Goal: Book appointment/travel/reservation: Register for event/course

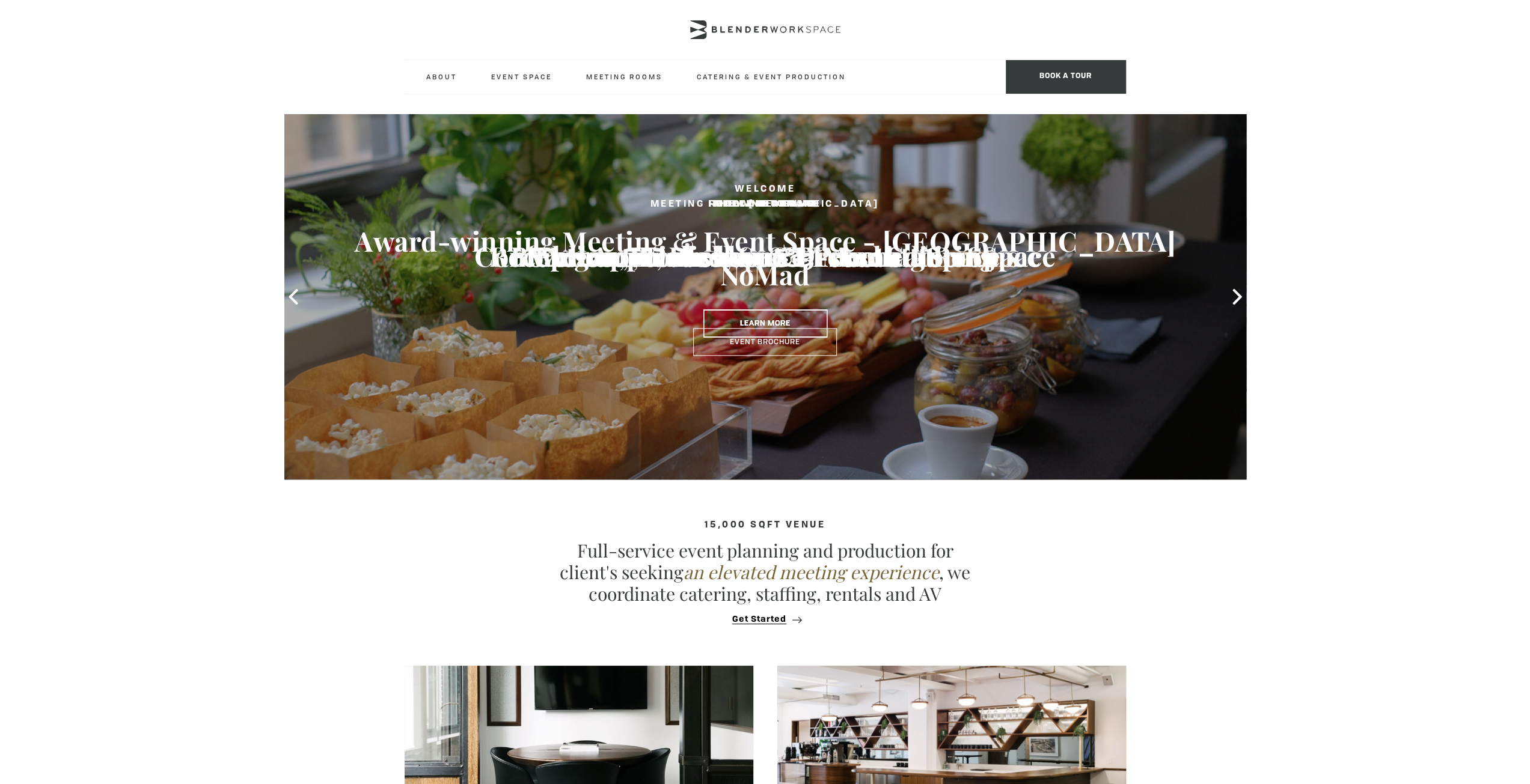
type input "[PERSON_NAME]"
type input "linkedin"
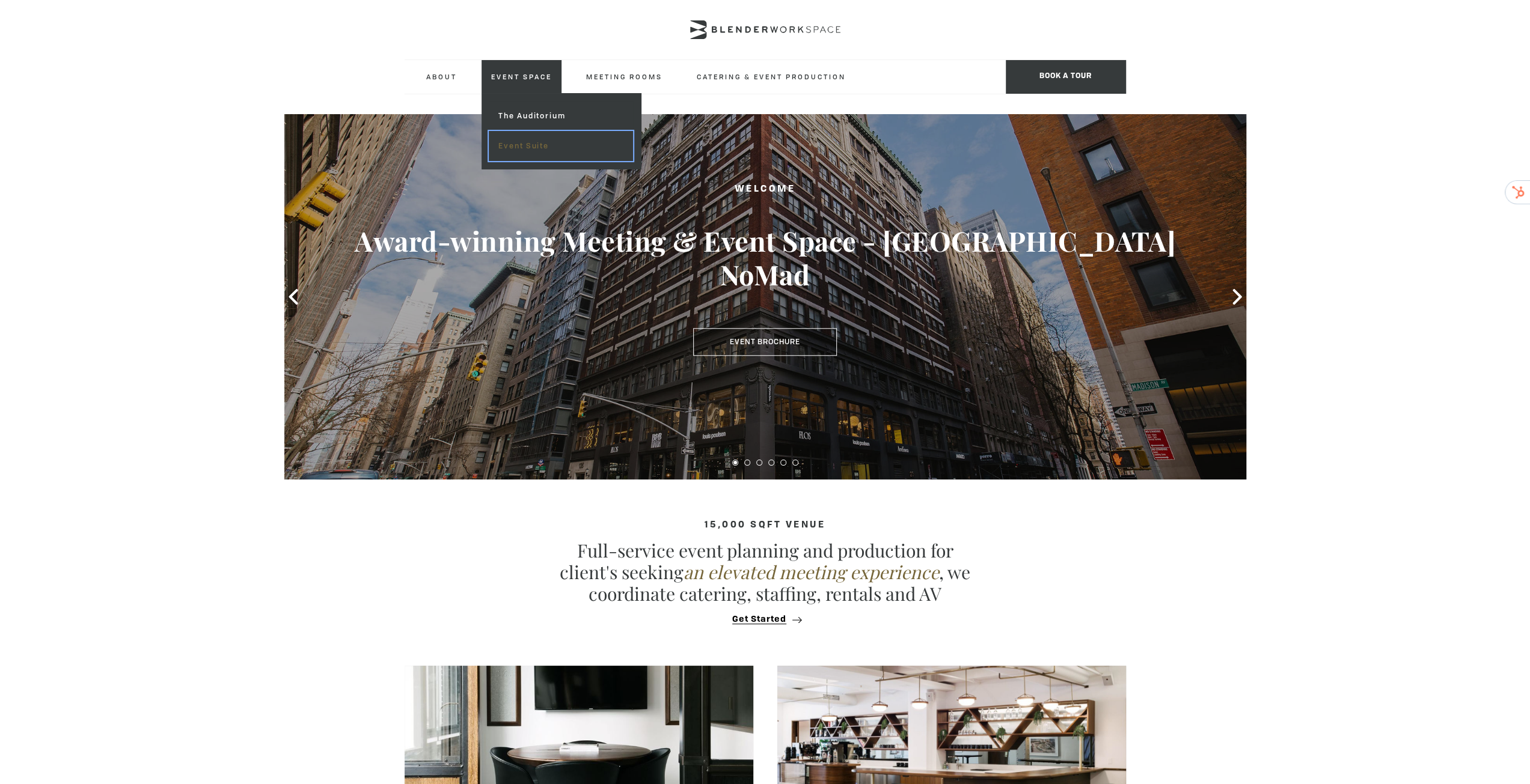
click at [512, 135] on link "Event Suite" at bounding box center [560, 146] width 143 height 30
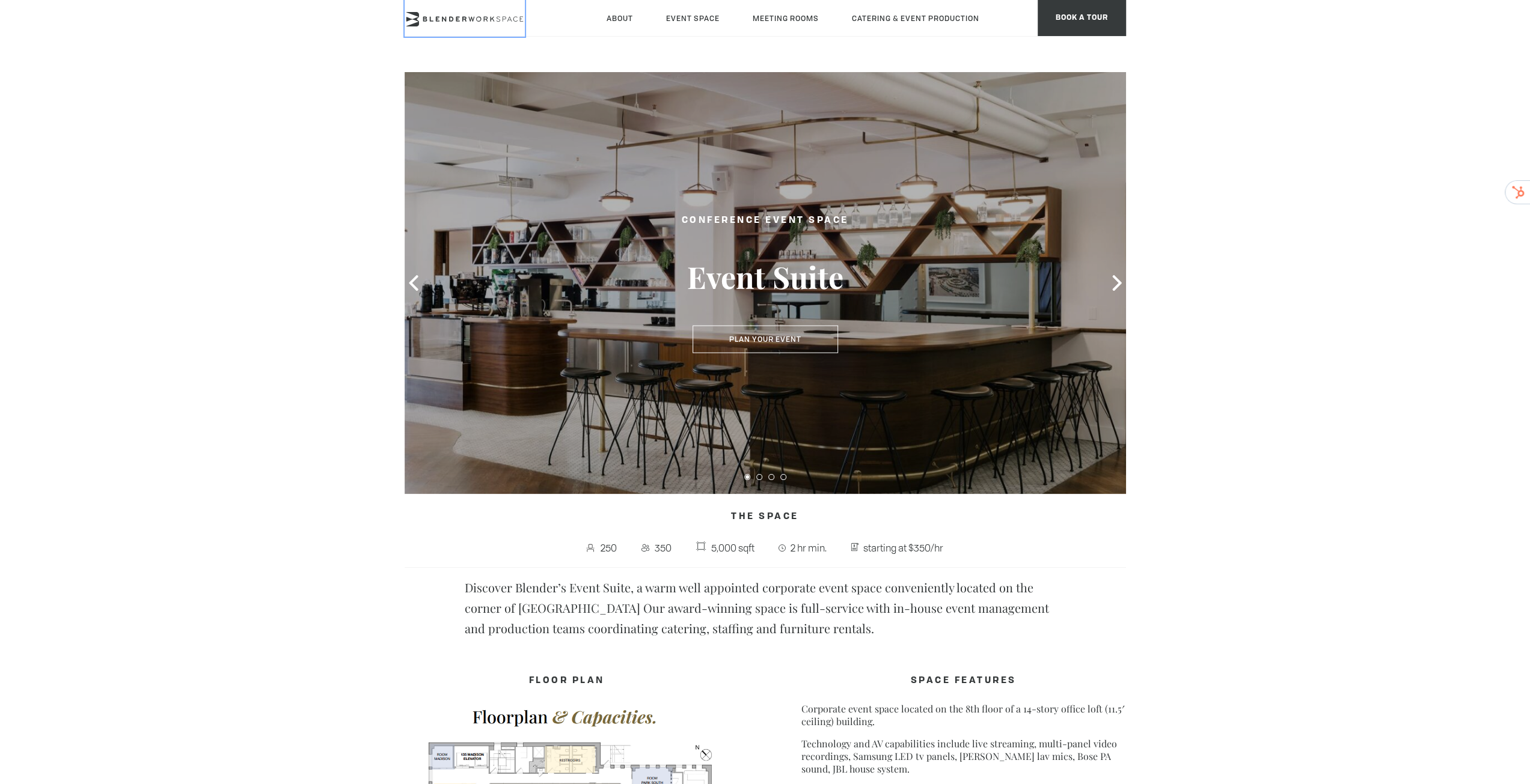
click at [475, 17] on icon at bounding box center [465, 19] width 120 height 14
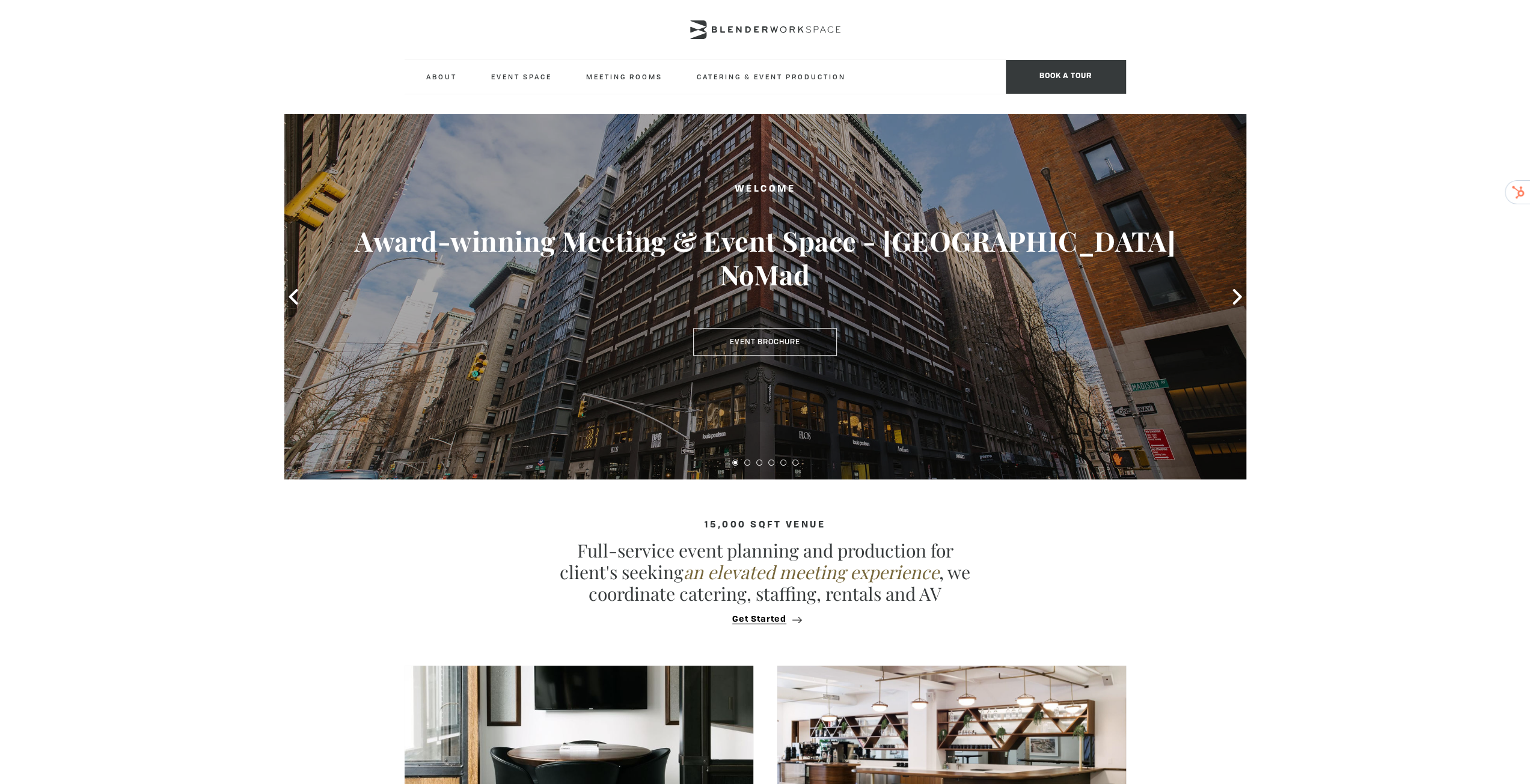
click at [1350, 74] on header "About Neighborhood Global Collective Journal Event Space The Auditorium Event S…" at bounding box center [765, 47] width 1530 height 94
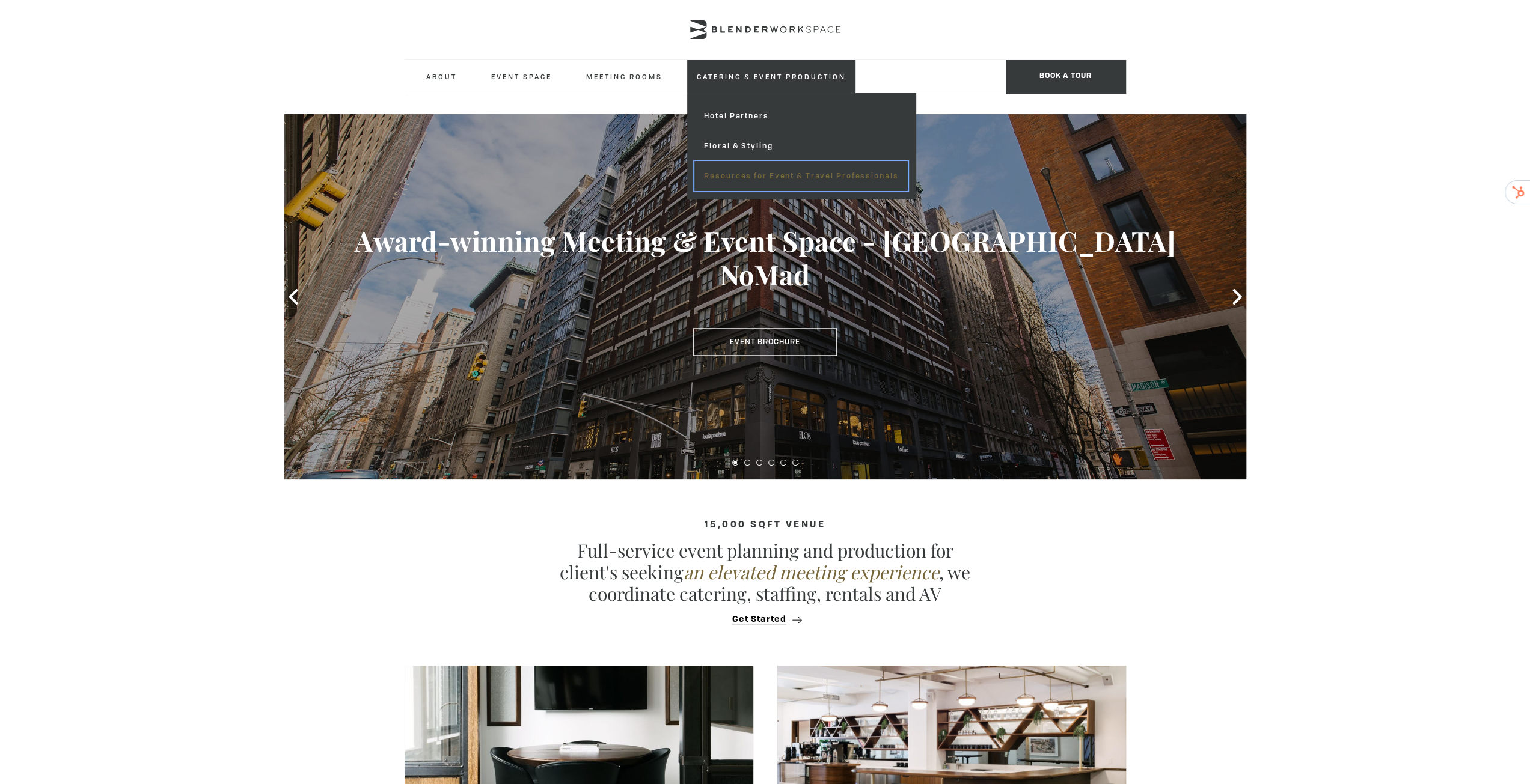
click at [782, 174] on link "Resources for Event & Travel Professionals" at bounding box center [801, 176] width 213 height 30
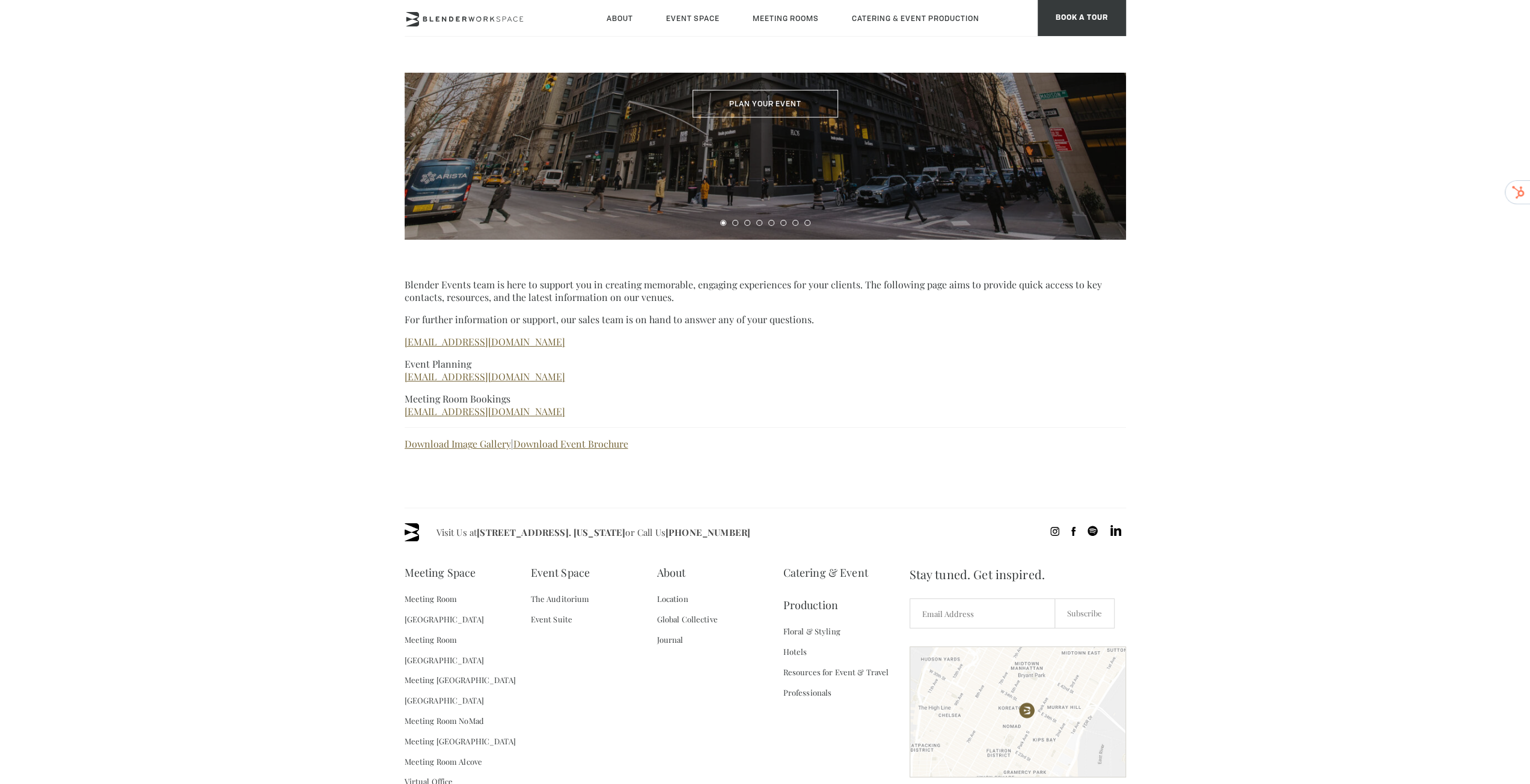
scroll to position [309, 0]
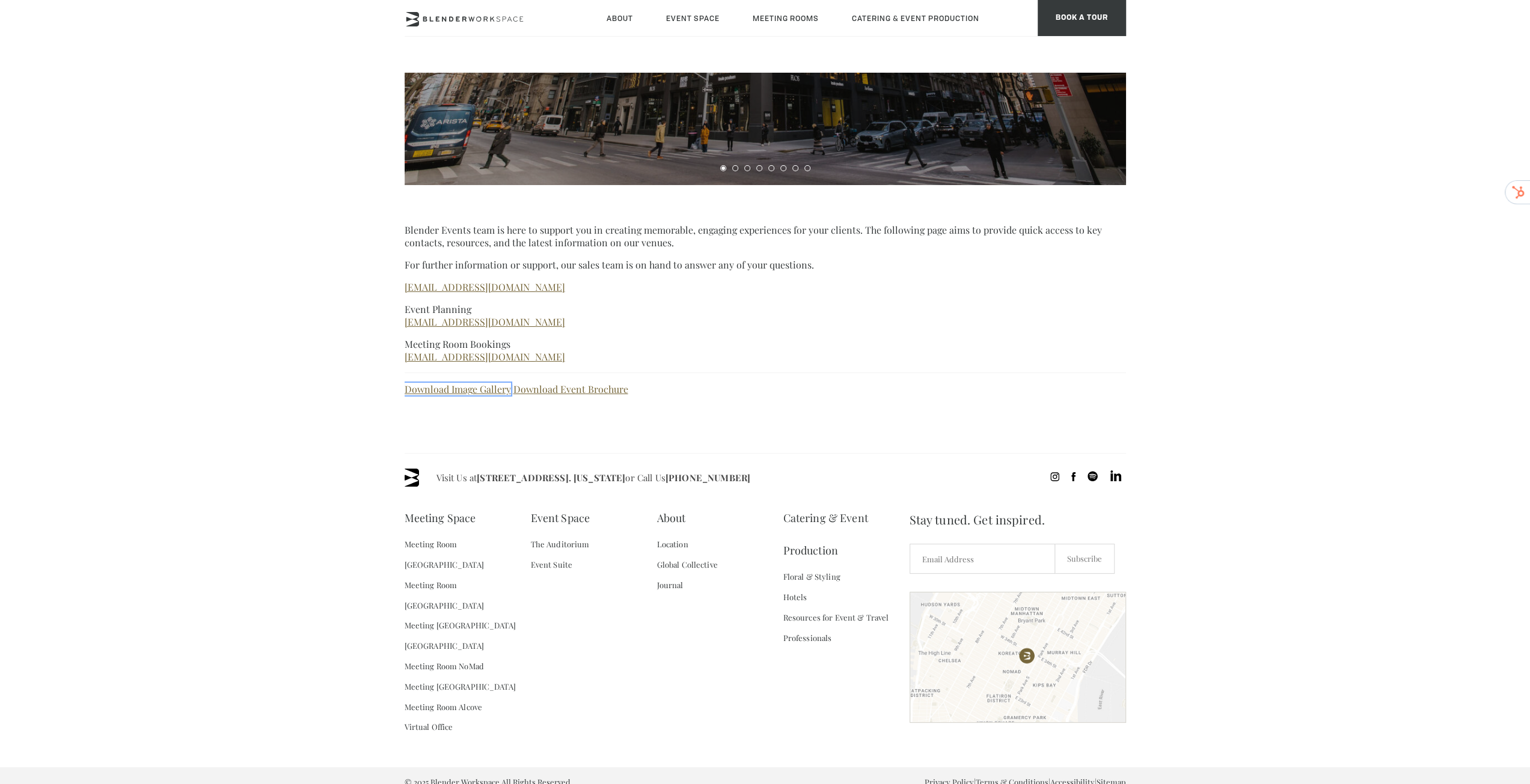
click at [423, 393] on link "Download Image Gallery" at bounding box center [458, 389] width 106 height 13
click at [559, 384] on div "Blender Events team is here to support you in creating memorable, engaging expe…" at bounding box center [765, 318] width 721 height 268
click at [561, 388] on link "Download Event Brochure" at bounding box center [570, 389] width 115 height 13
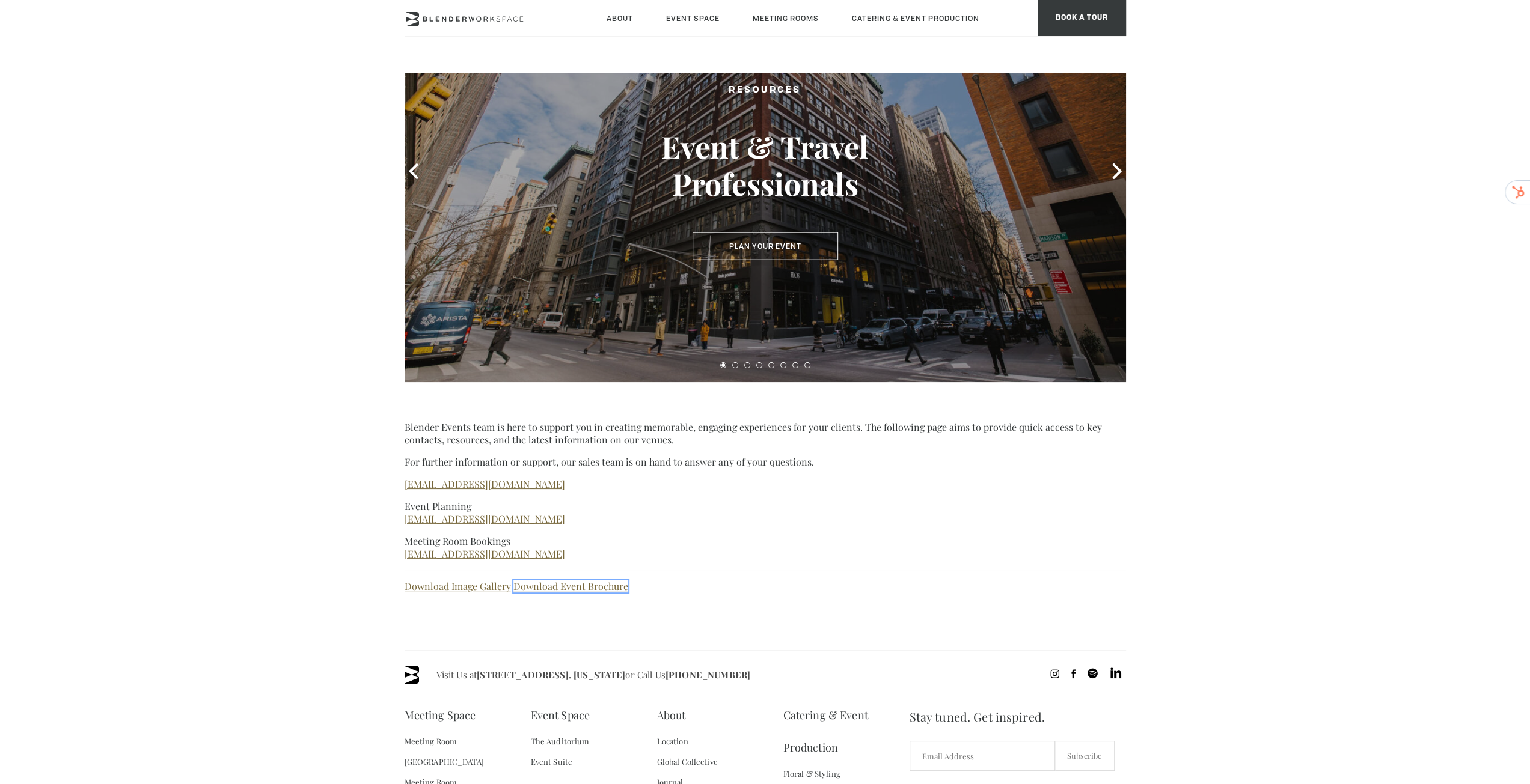
scroll to position [0, 0]
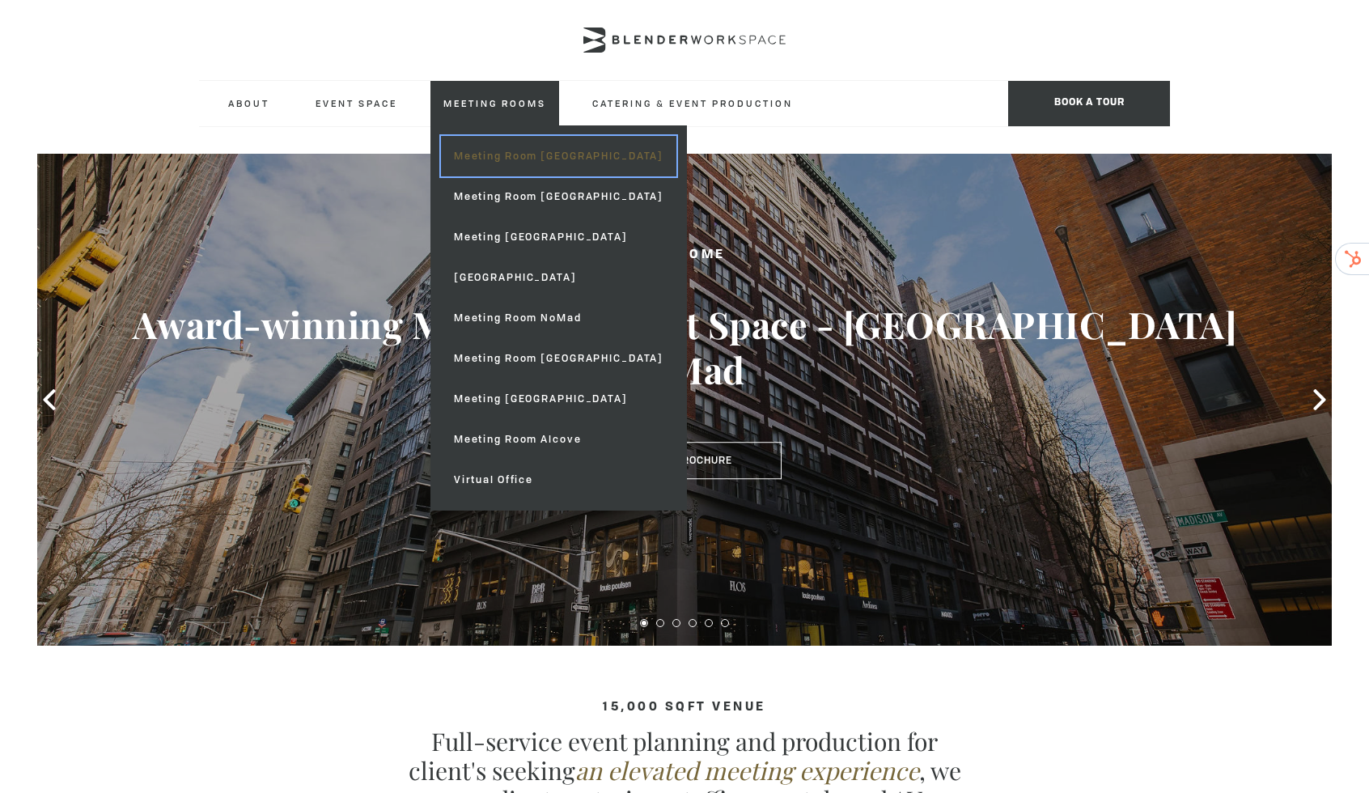
click at [536, 154] on link "Meeting Room [GEOGRAPHIC_DATA]" at bounding box center [558, 156] width 235 height 40
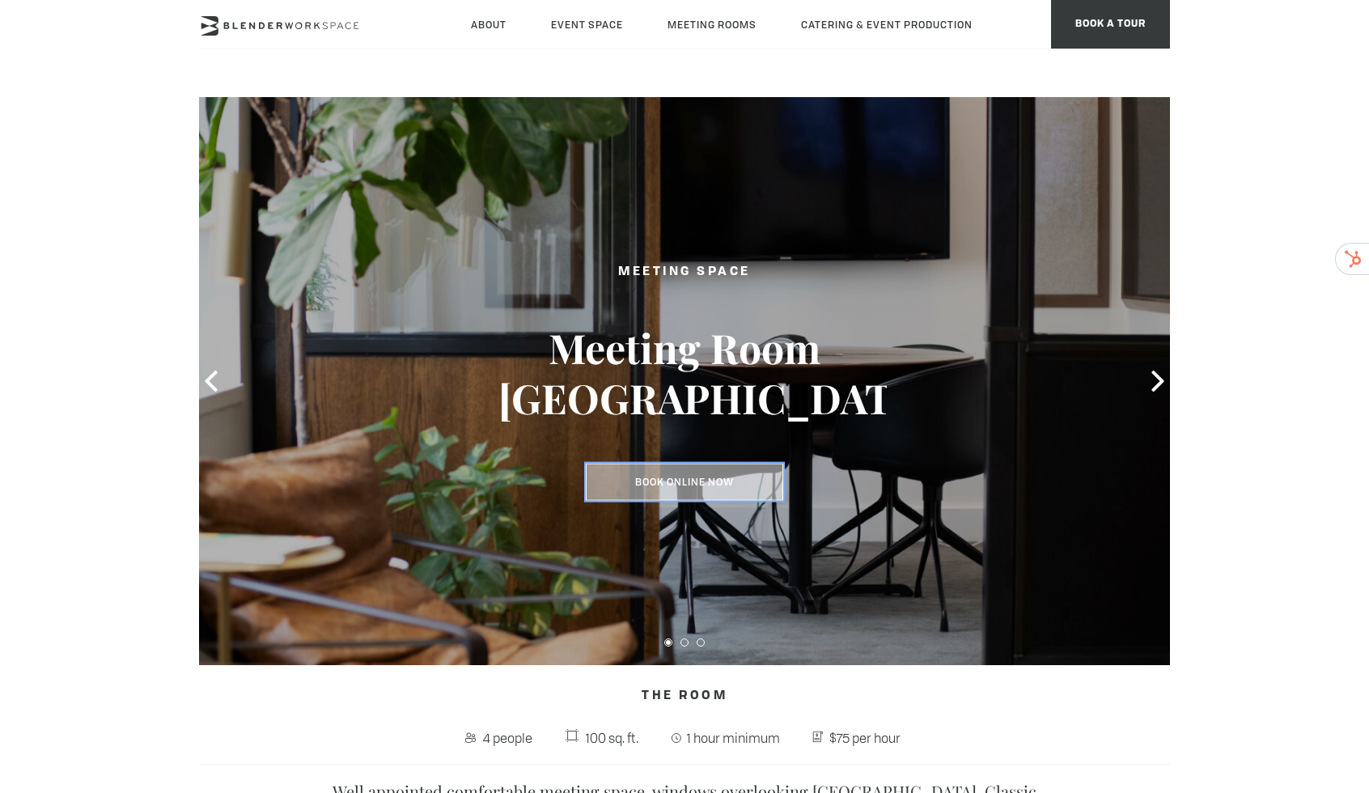
click at [732, 480] on link "Book Online Now" at bounding box center [684, 482] width 197 height 37
click at [662, 485] on link "Book Online Now" at bounding box center [684, 482] width 197 height 37
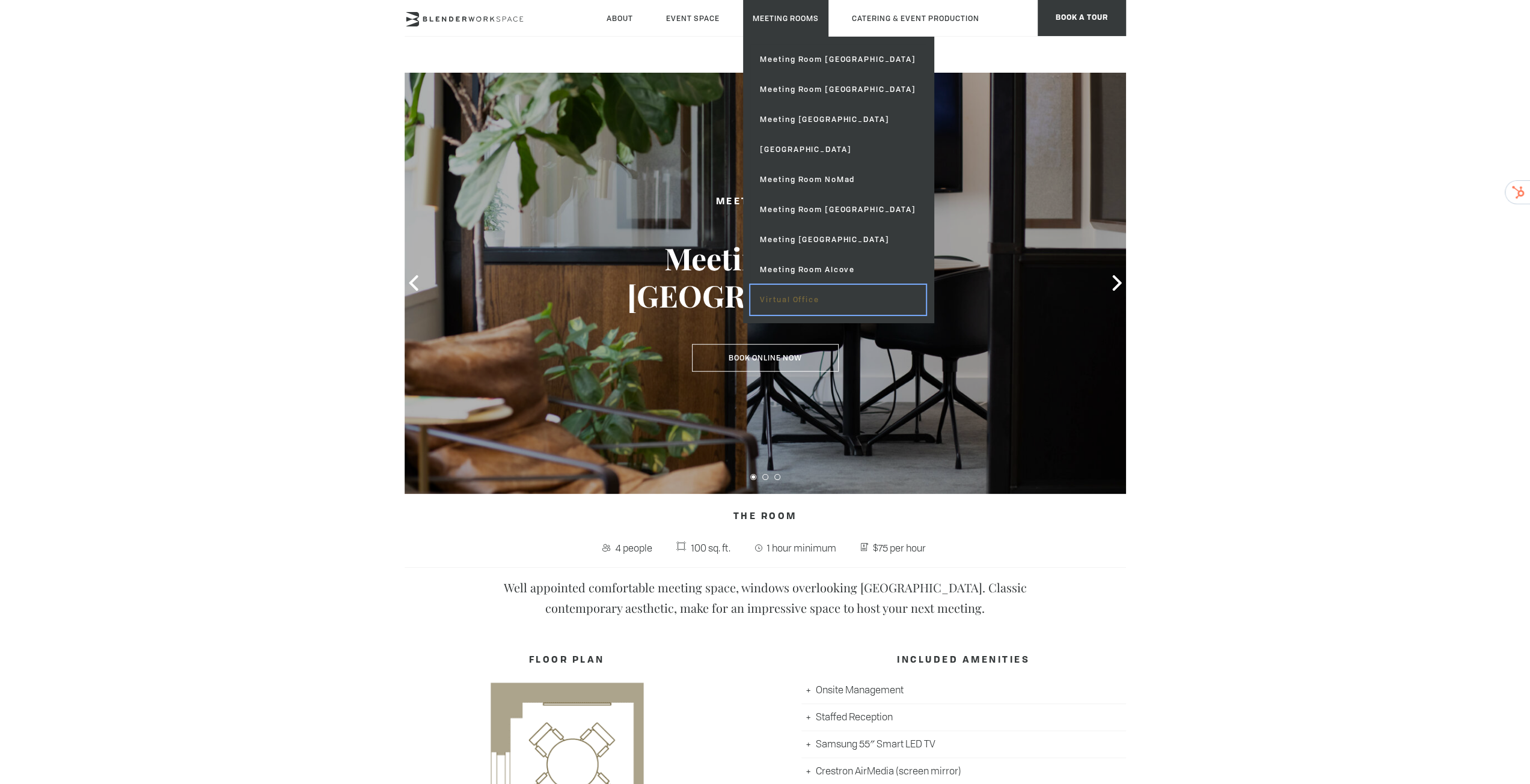
click at [769, 304] on link "Virtual Office" at bounding box center [837, 300] width 175 height 30
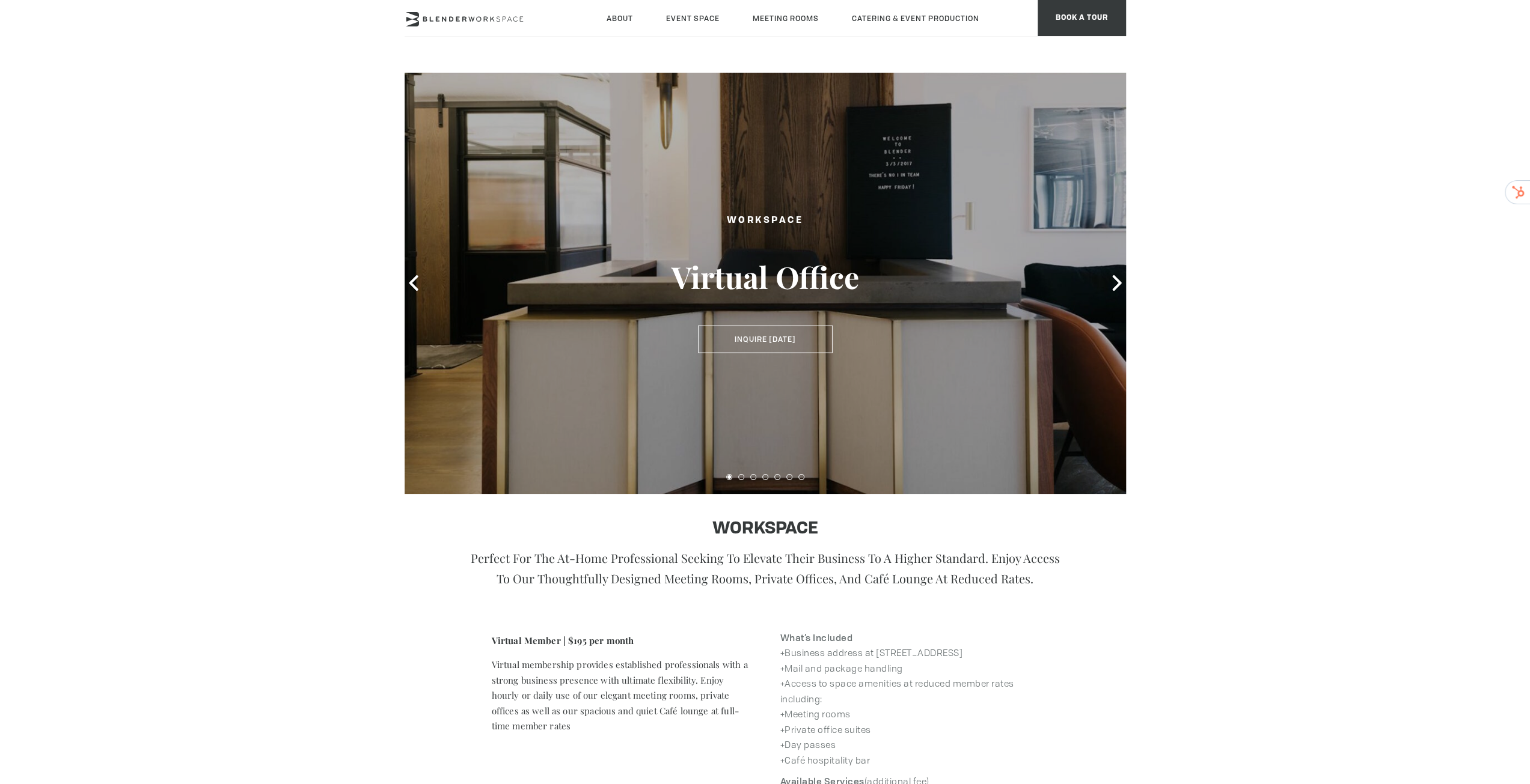
scroll to position [160, 0]
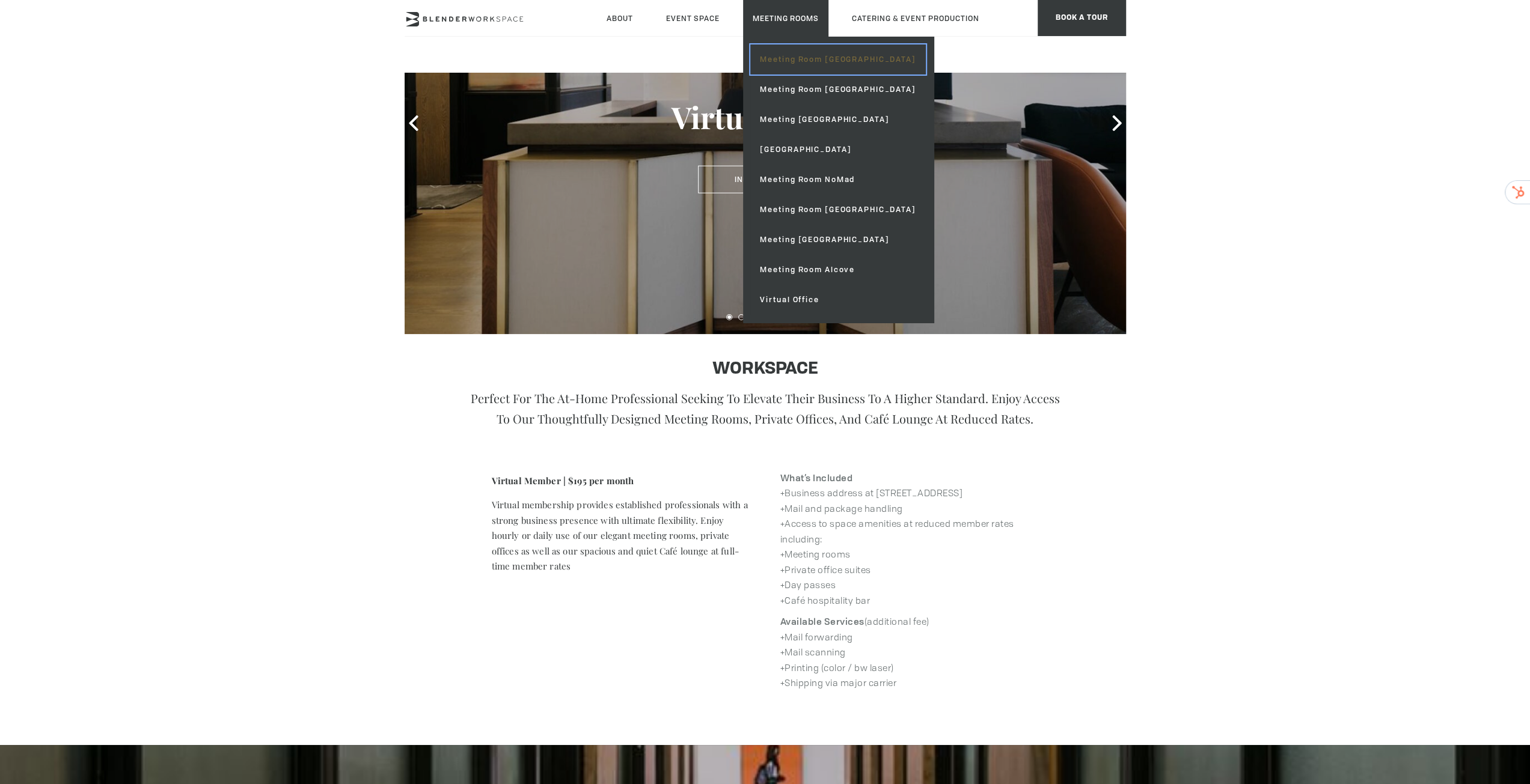
click at [805, 56] on link "Meeting Room [GEOGRAPHIC_DATA]" at bounding box center [837, 59] width 175 height 30
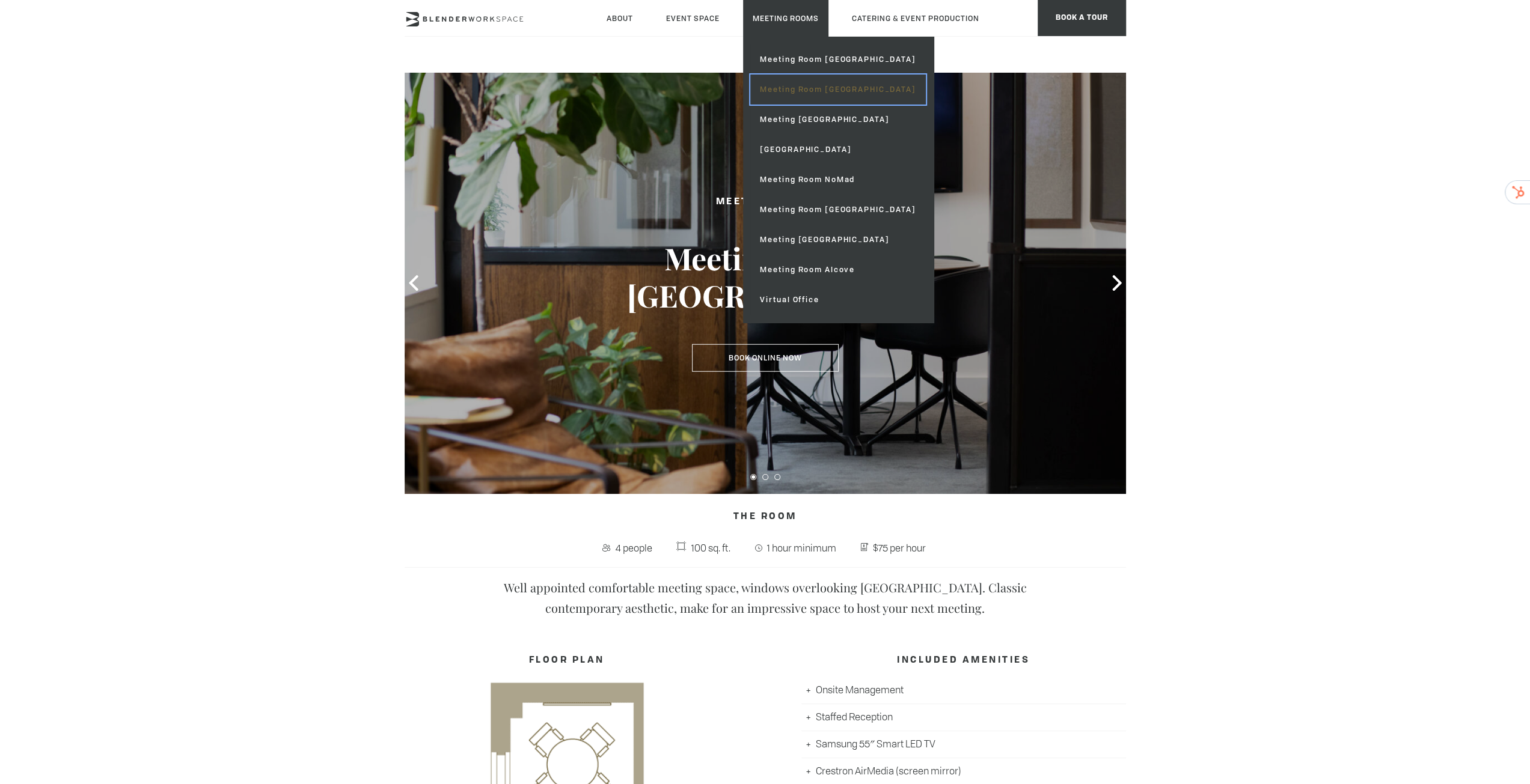
click at [799, 87] on link "Meeting Room [GEOGRAPHIC_DATA]" at bounding box center [837, 89] width 175 height 30
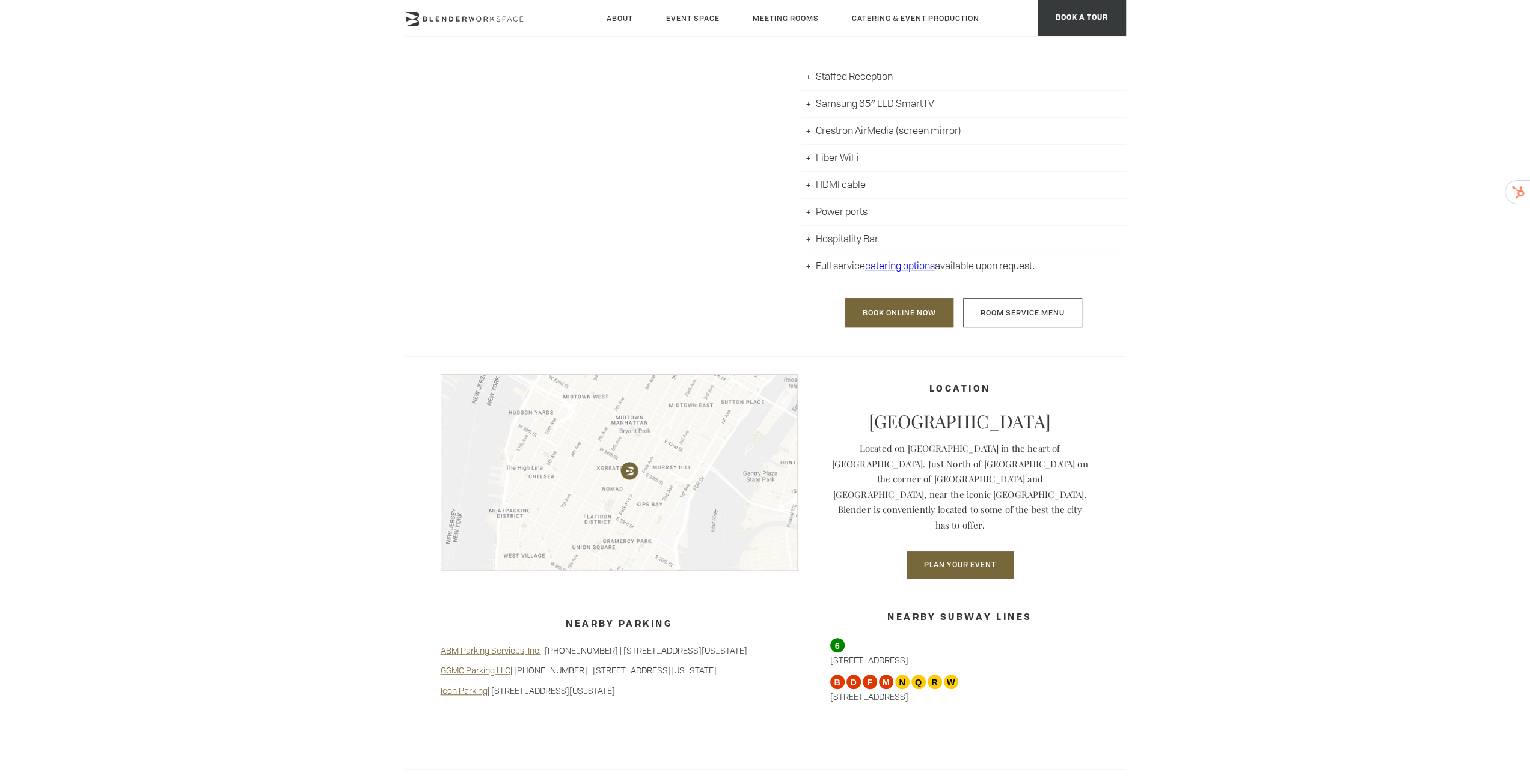
click at [676, 284] on div "FLOOR PLAN" at bounding box center [567, 167] width 325 height 340
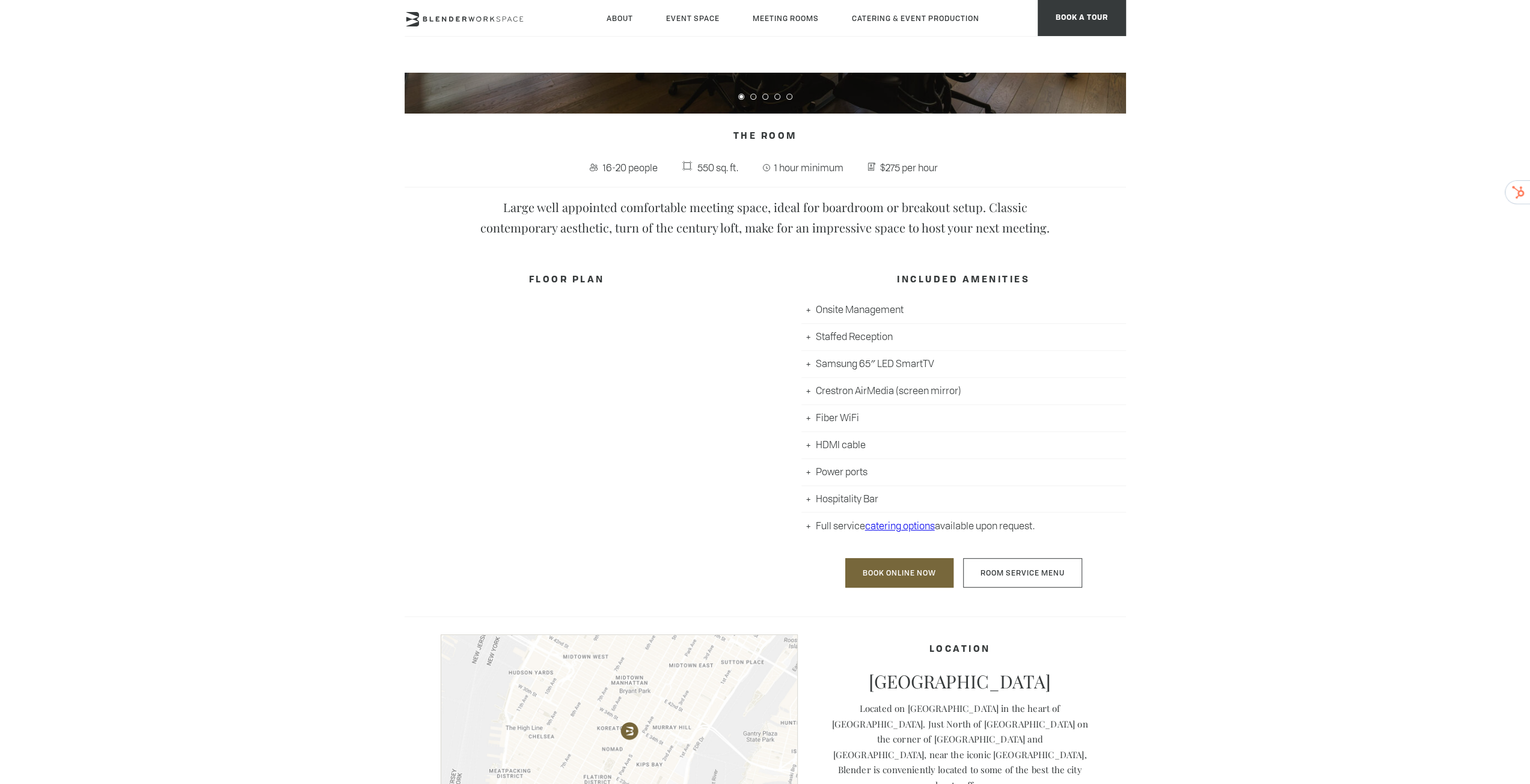
scroll to position [160, 0]
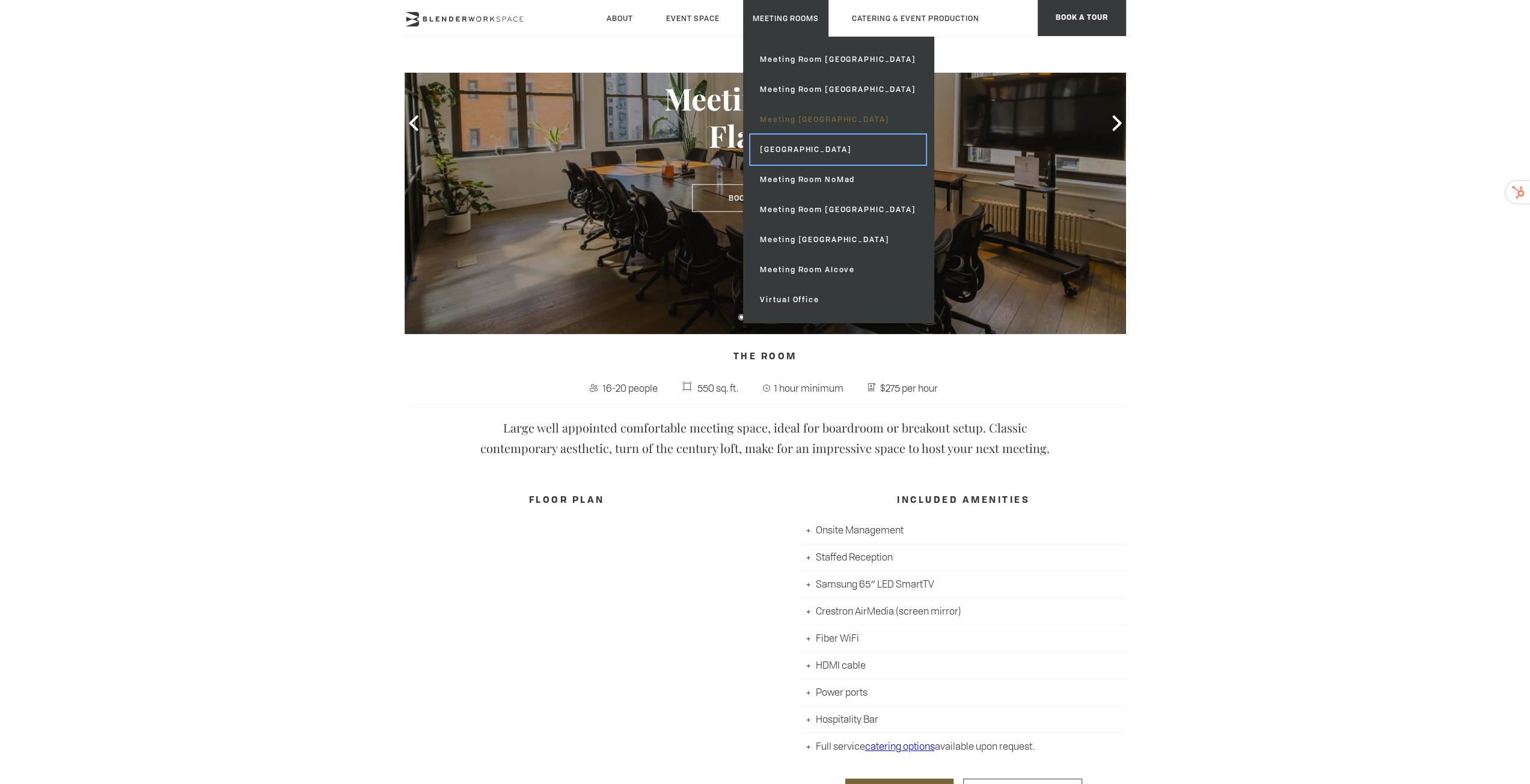
click at [810, 134] on link "[GEOGRAPHIC_DATA]" at bounding box center [837, 149] width 175 height 30
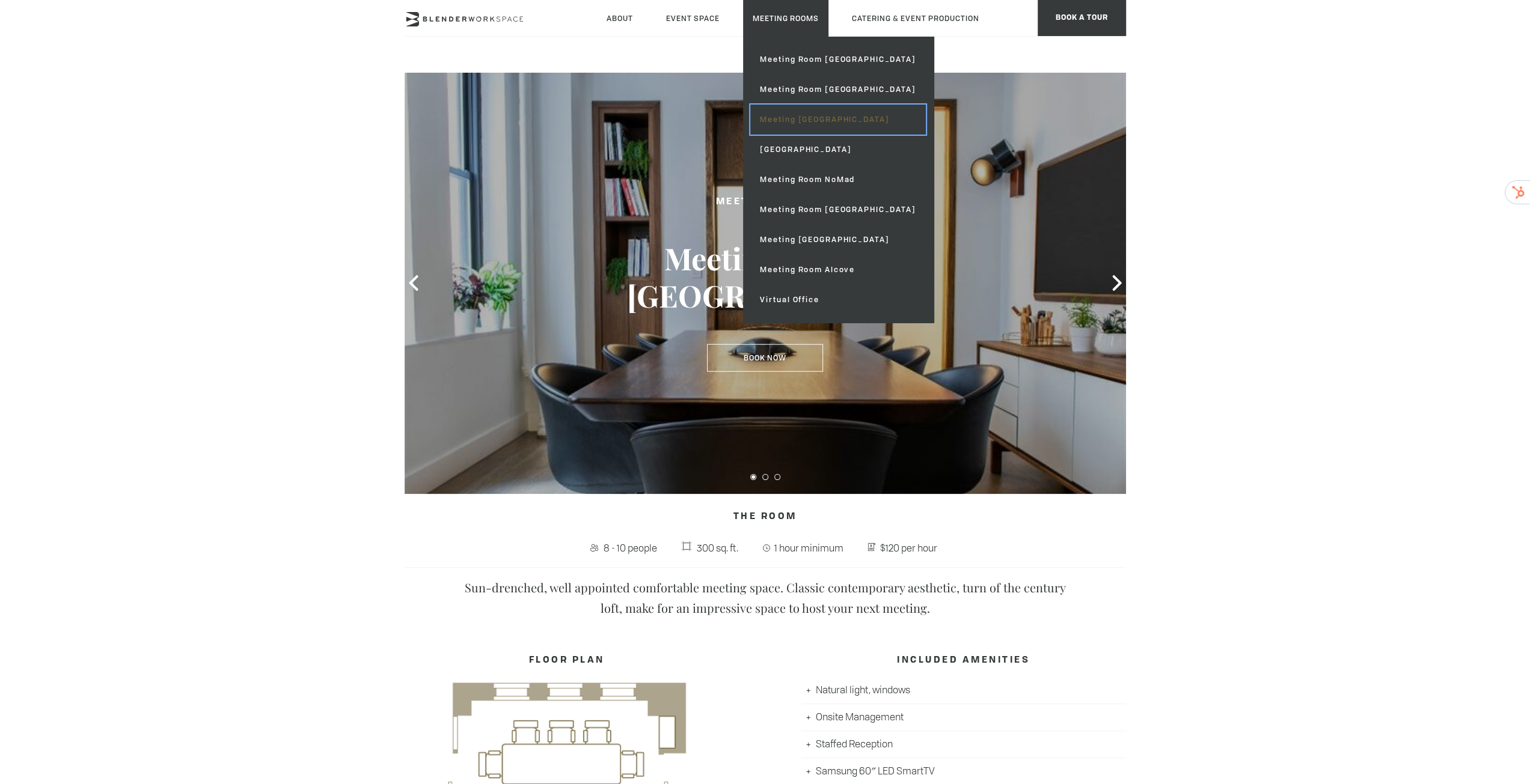
click at [830, 125] on link "Meeting [GEOGRAPHIC_DATA]" at bounding box center [837, 120] width 175 height 30
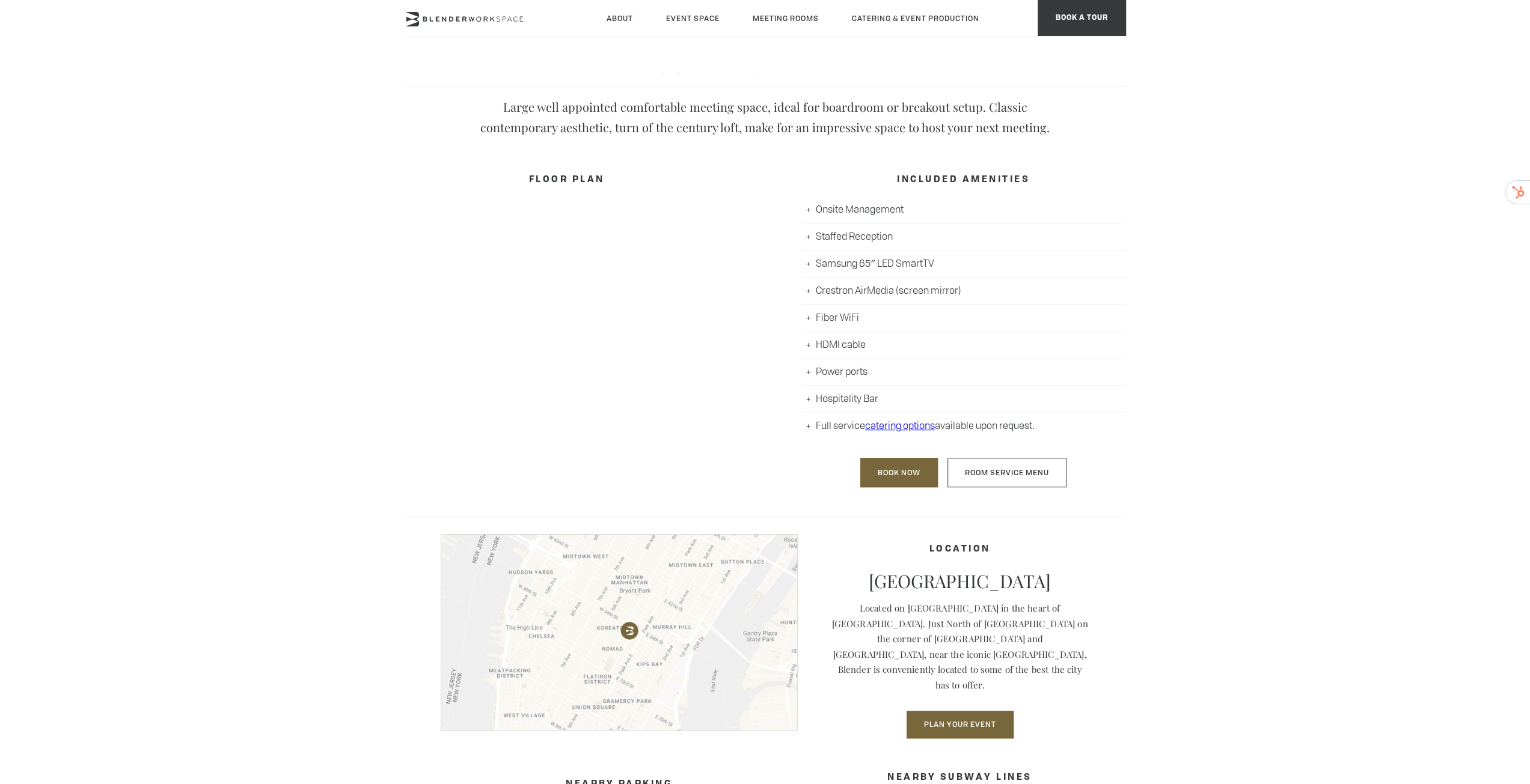
scroll to position [320, 0]
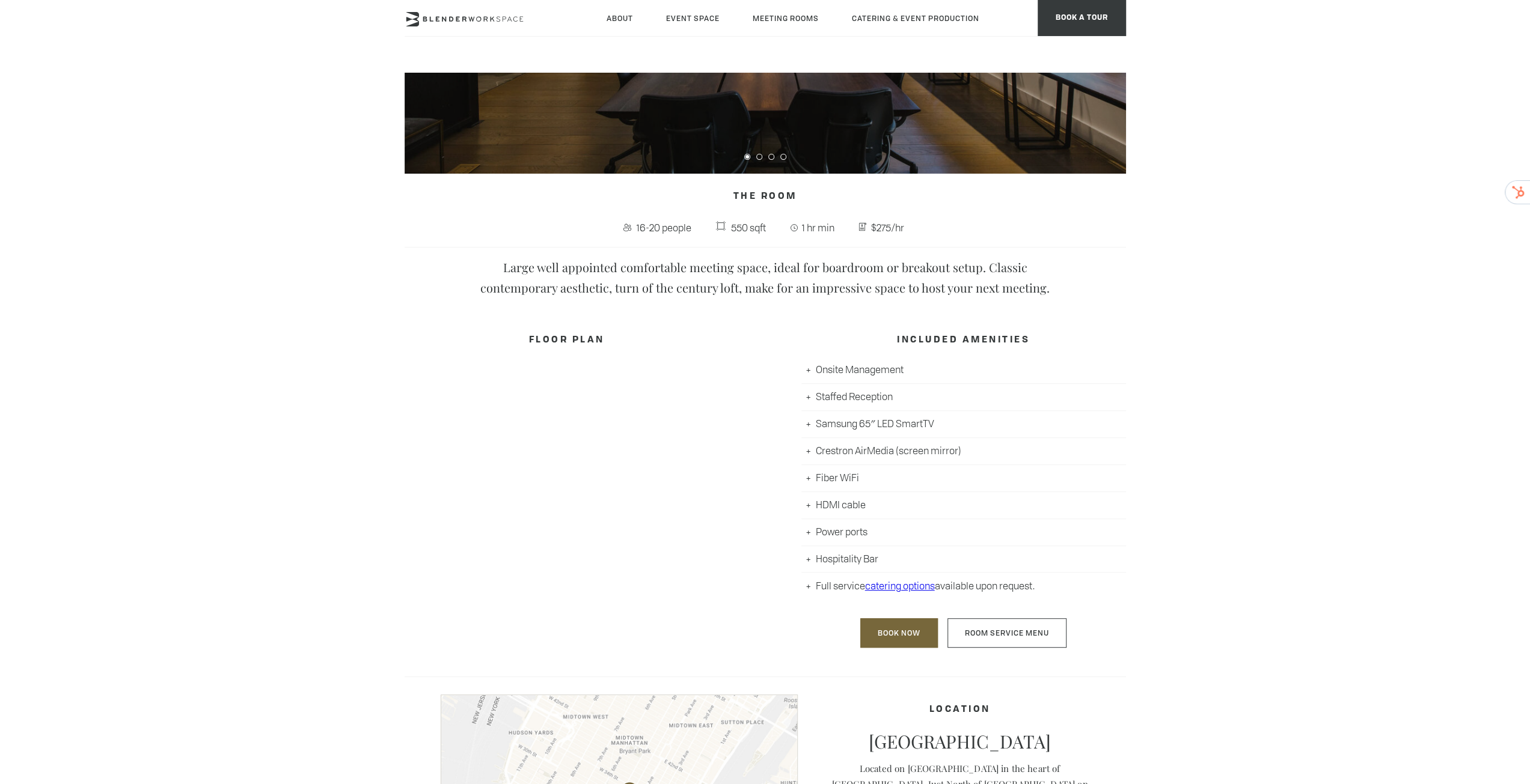
click at [662, 414] on div "FLOOR PLAN" at bounding box center [567, 487] width 325 height 340
drag, startPoint x: 661, startPoint y: 414, endPoint x: 589, endPoint y: 488, distance: 103.2
drag, startPoint x: 589, startPoint y: 488, endPoint x: 565, endPoint y: 475, distance: 27.3
click at [565, 475] on div "FLOOR PLAN" at bounding box center [567, 487] width 325 height 340
click at [565, 474] on div "FLOOR PLAN" at bounding box center [567, 487] width 325 height 340
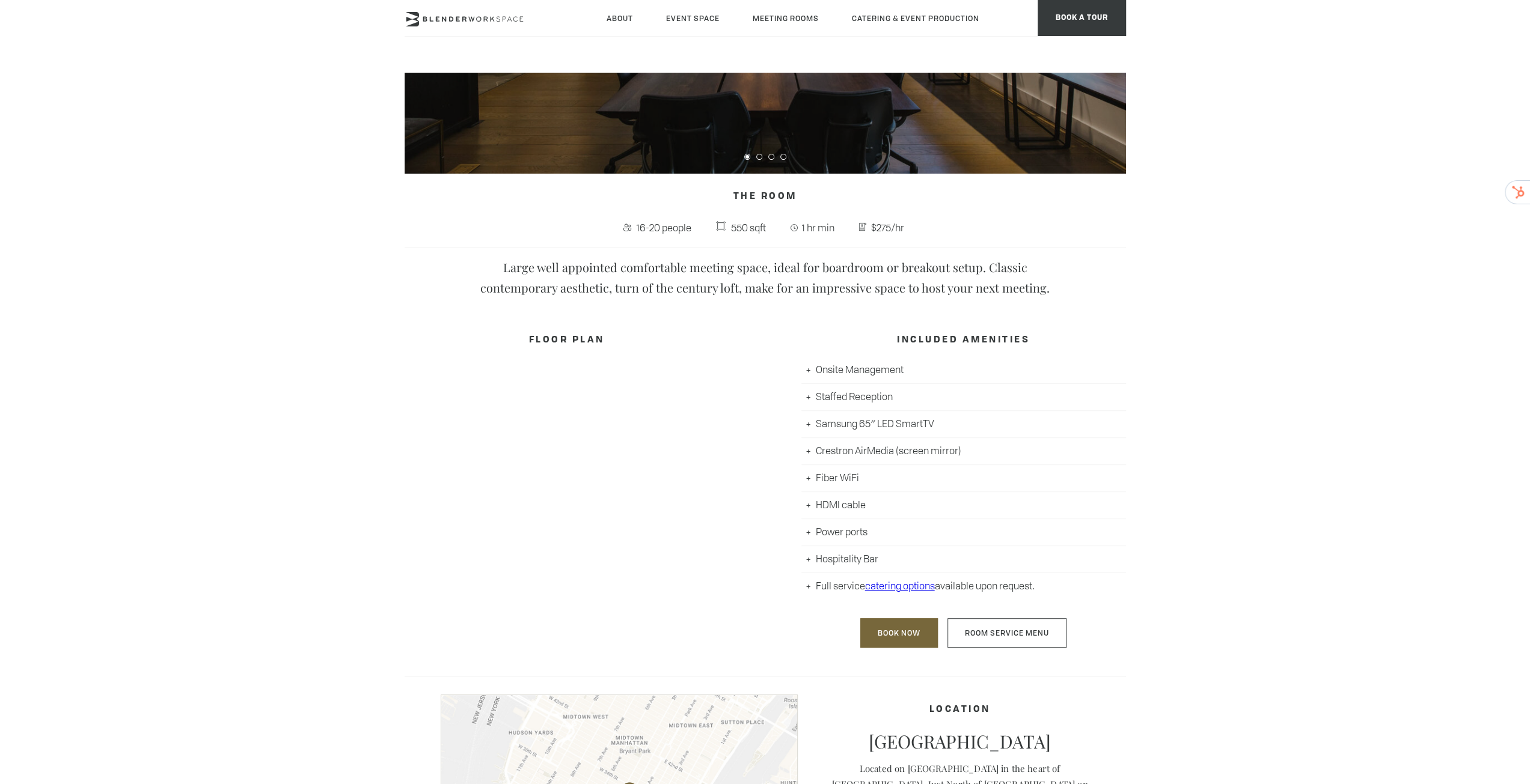
click at [565, 474] on div "FLOOR PLAN" at bounding box center [567, 487] width 325 height 340
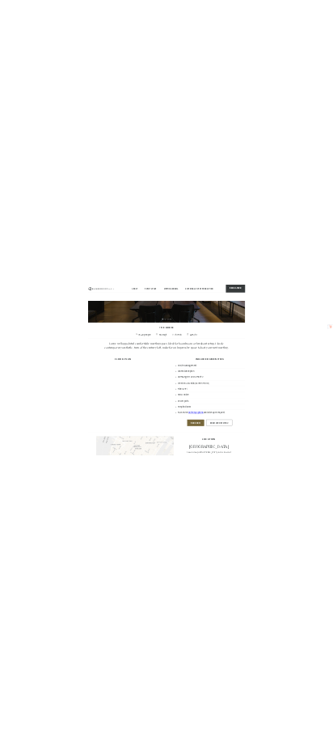
scroll to position [440, 0]
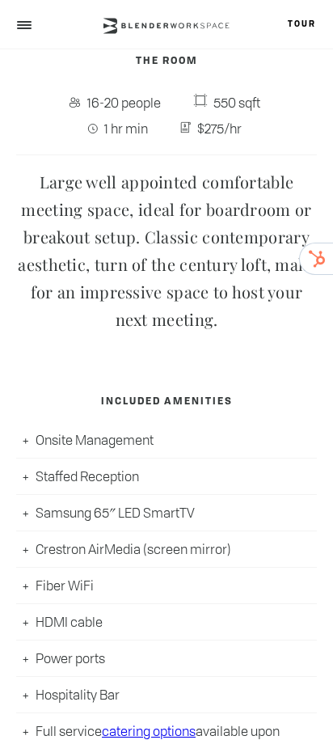
click at [315, 343] on section "The Room 16-20 people 550 sqft 1 hr min $275/hr Large well appointed comfortabl…" at bounding box center [166, 438] width 301 height 810
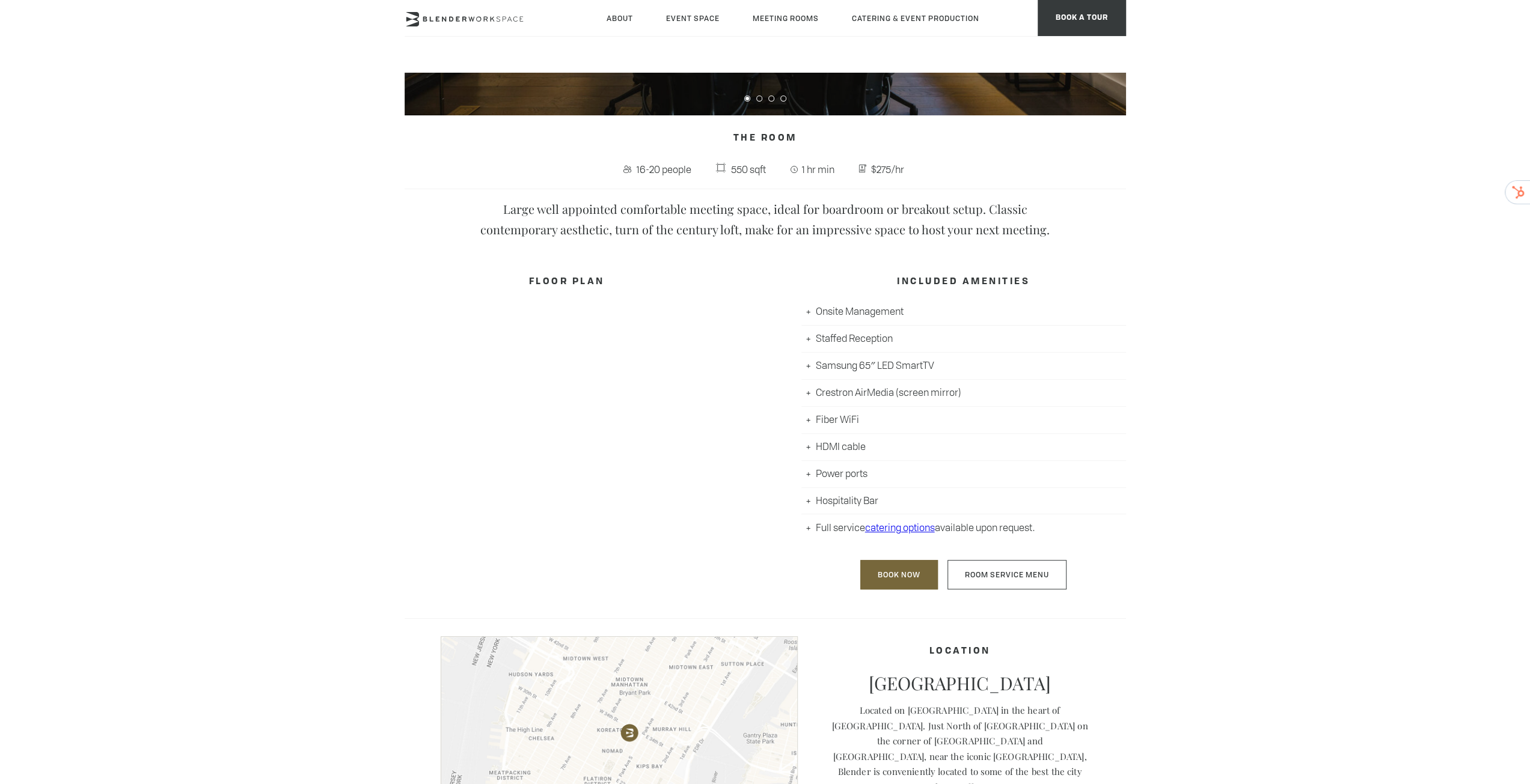
scroll to position [320, 0]
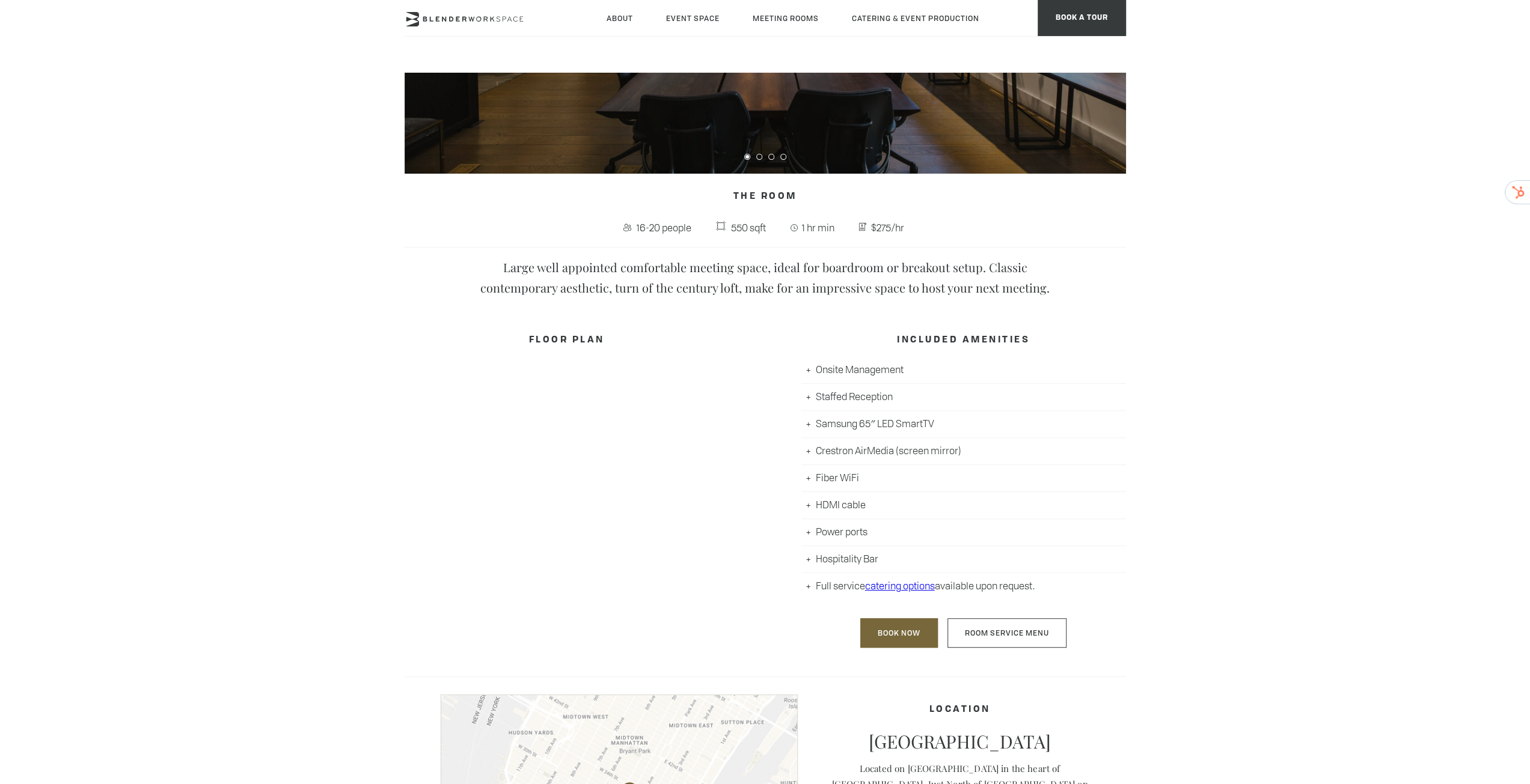
click at [605, 430] on div "FLOOR PLAN" at bounding box center [567, 487] width 325 height 340
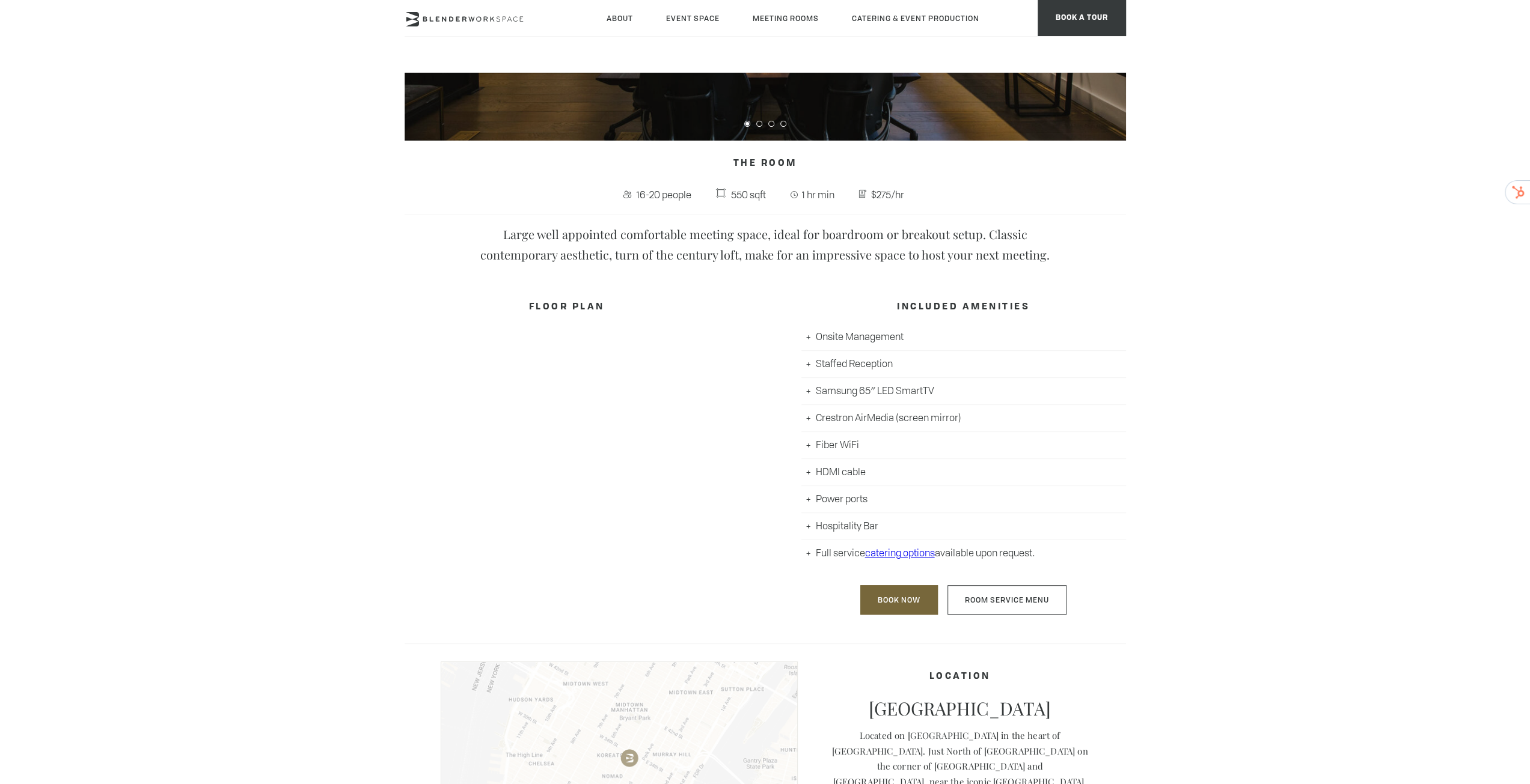
scroll to position [480, 0]
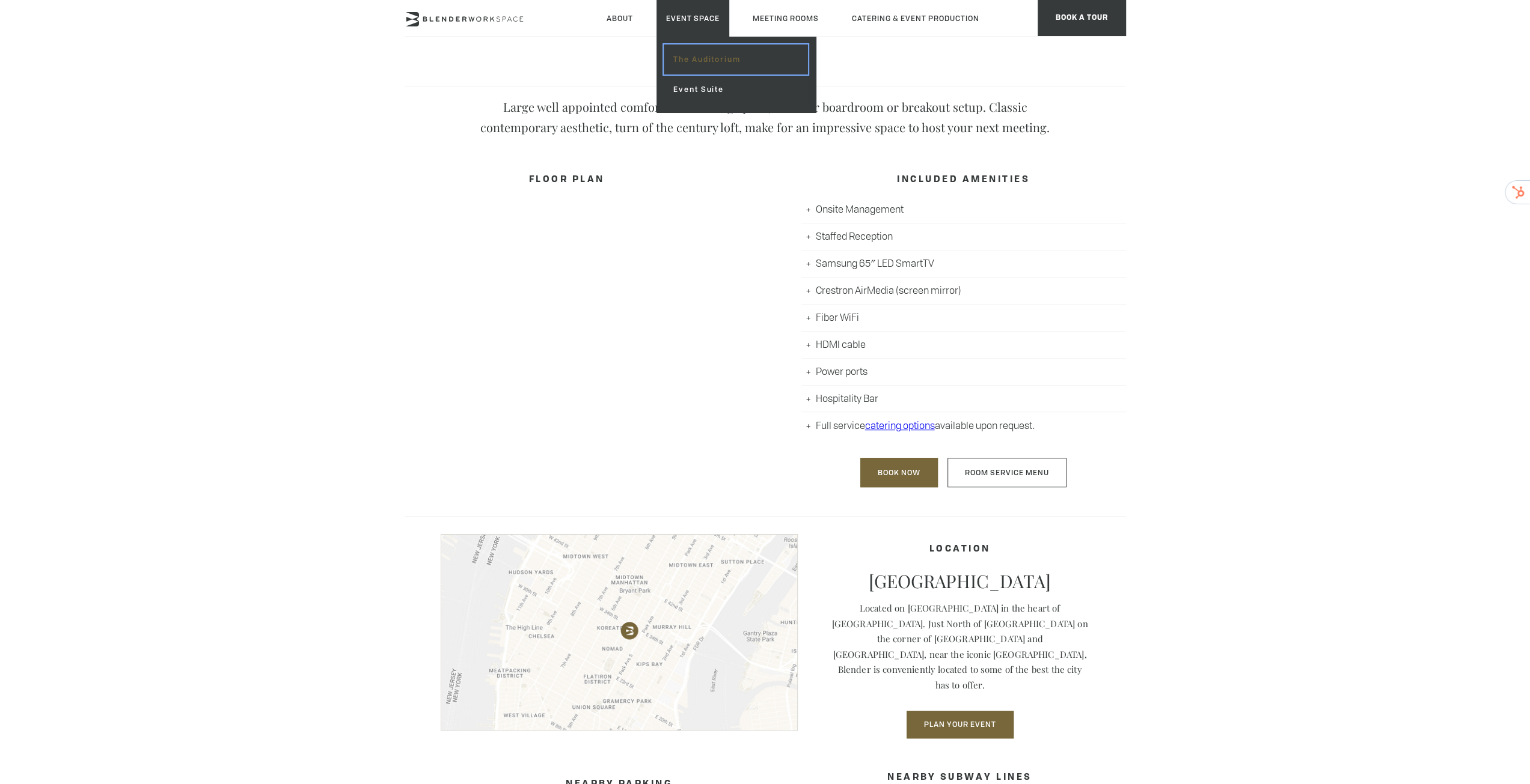
click at [702, 58] on link "The Auditorium" at bounding box center [735, 59] width 143 height 30
click at [688, 99] on link "Event Suite" at bounding box center [735, 89] width 143 height 30
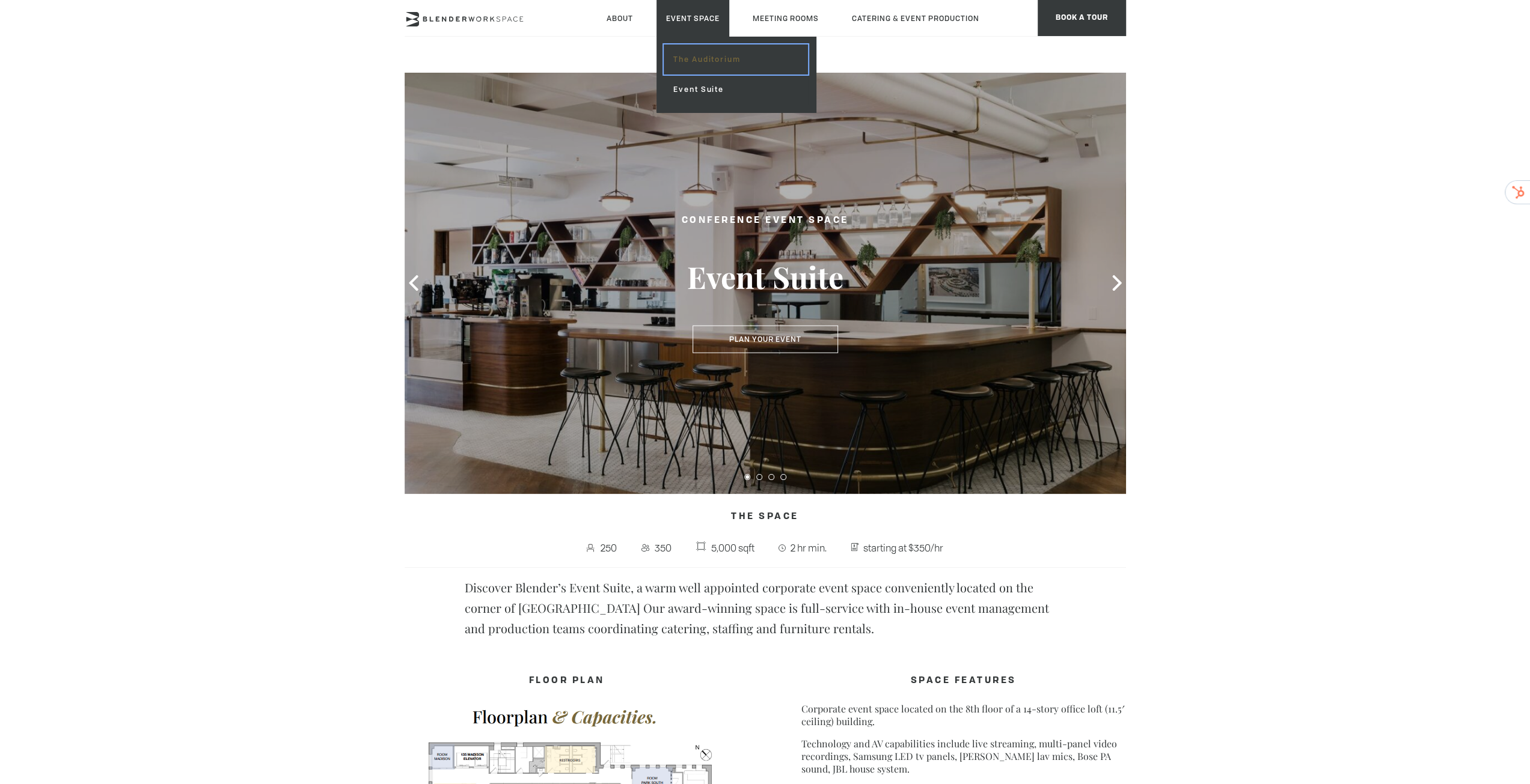
click at [700, 69] on link "The Auditorium" at bounding box center [735, 59] width 143 height 30
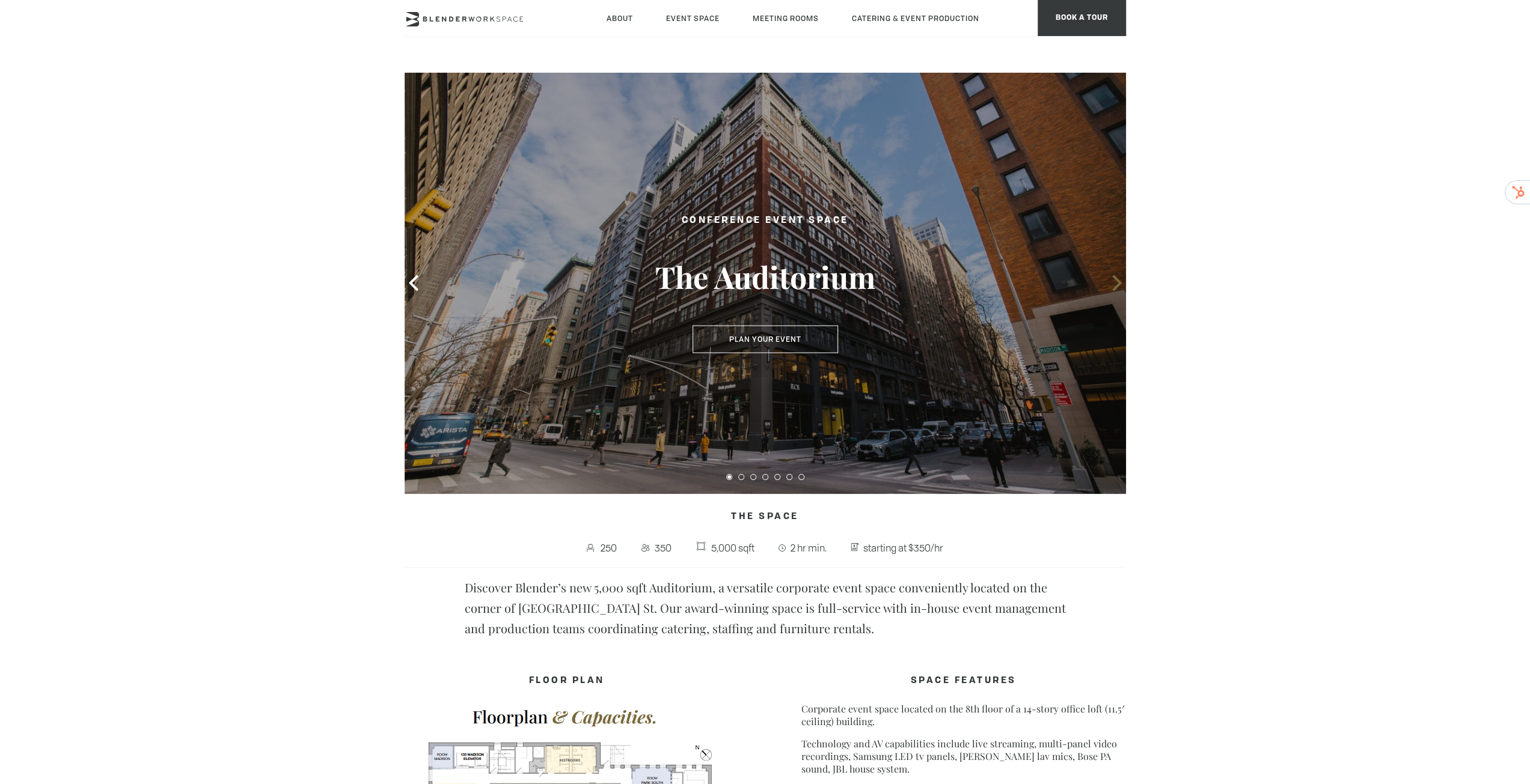
click at [1107, 285] on span at bounding box center [1116, 283] width 18 height 18
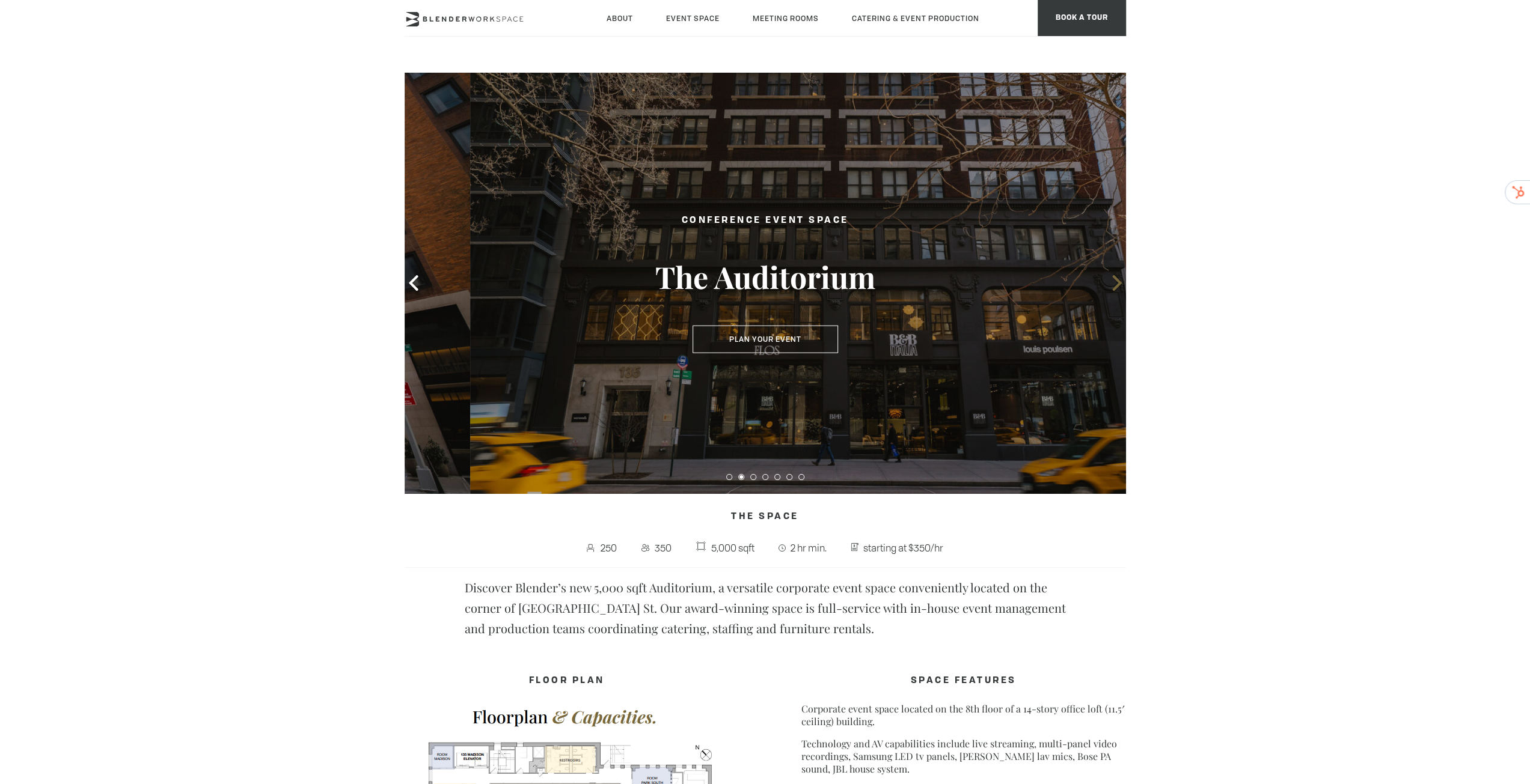
click at [1107, 285] on span at bounding box center [1116, 283] width 18 height 18
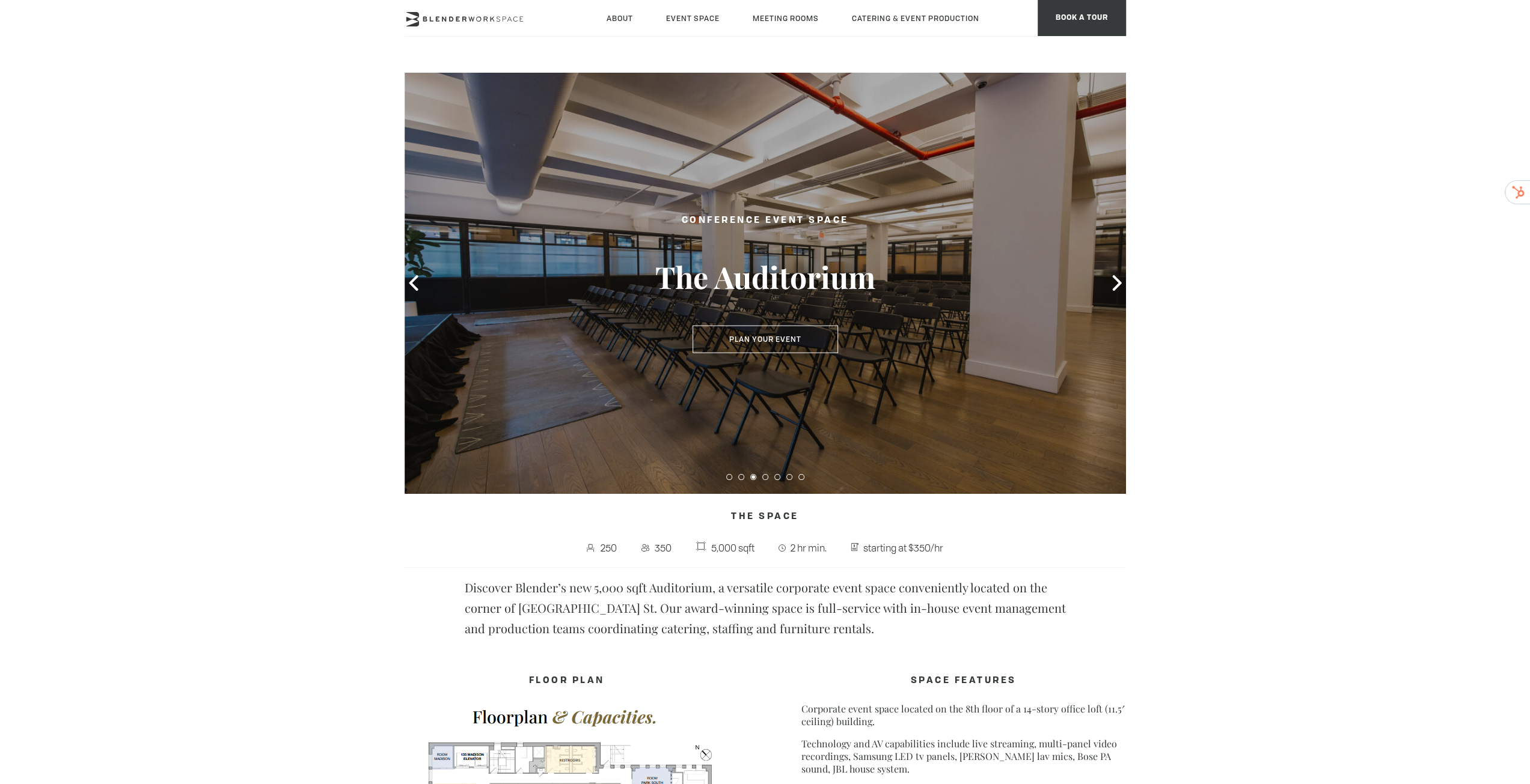
click at [1104, 287] on div at bounding box center [765, 283] width 721 height 422
click at [1109, 291] on span at bounding box center [1116, 283] width 18 height 18
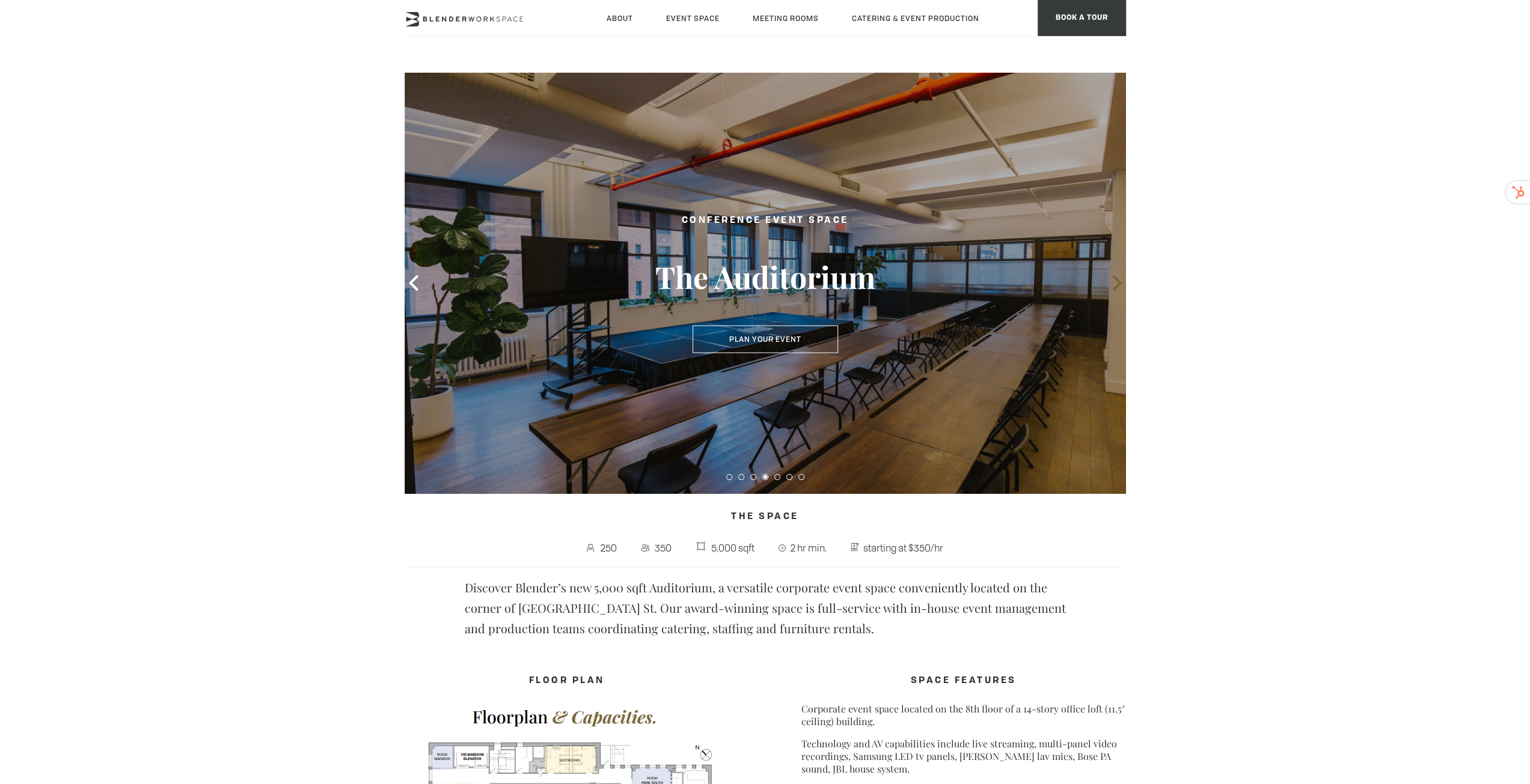
click at [1109, 291] on span at bounding box center [1116, 283] width 18 height 18
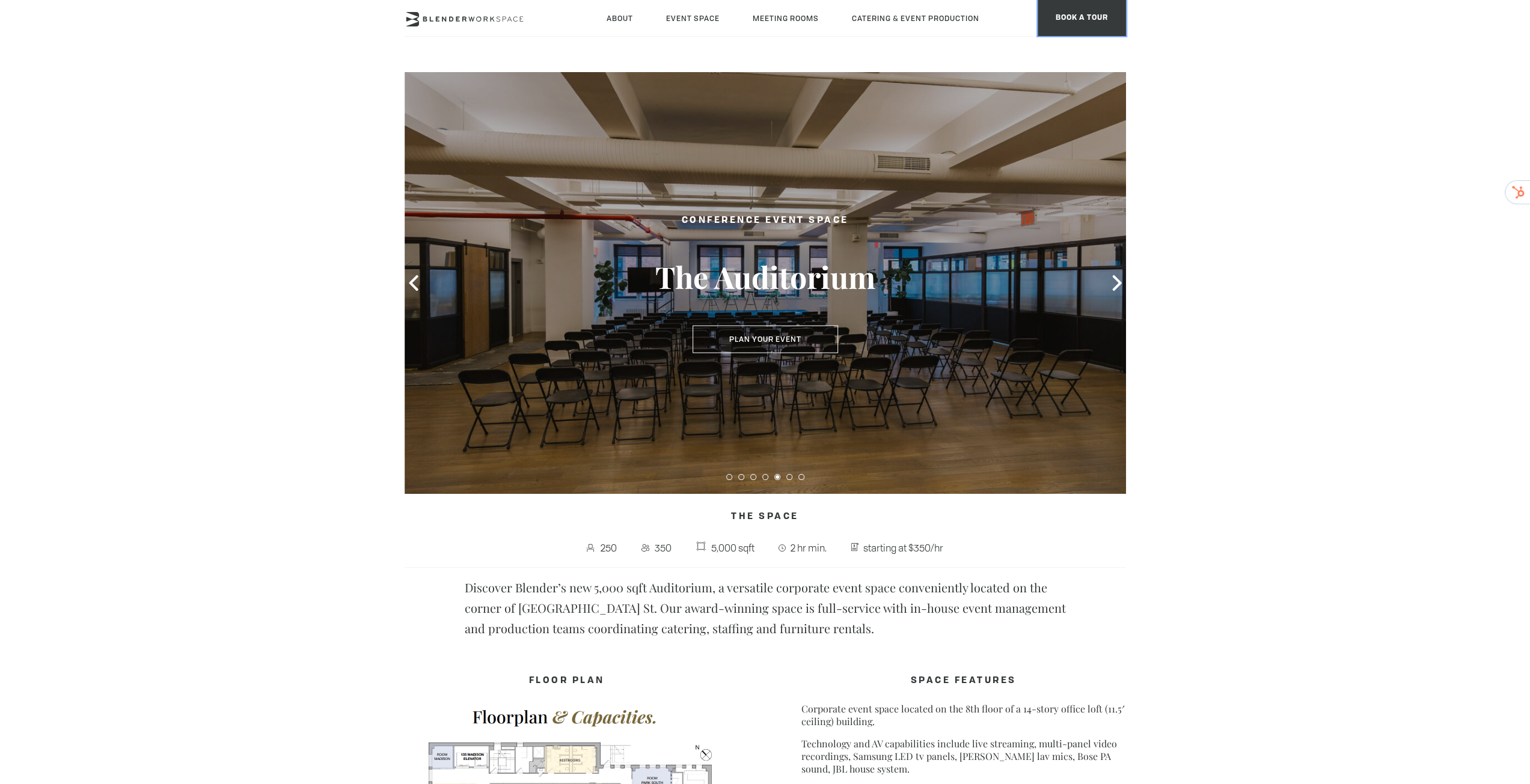
click at [1070, 14] on span "BOOK A TOUR" at bounding box center [1081, 18] width 88 height 36
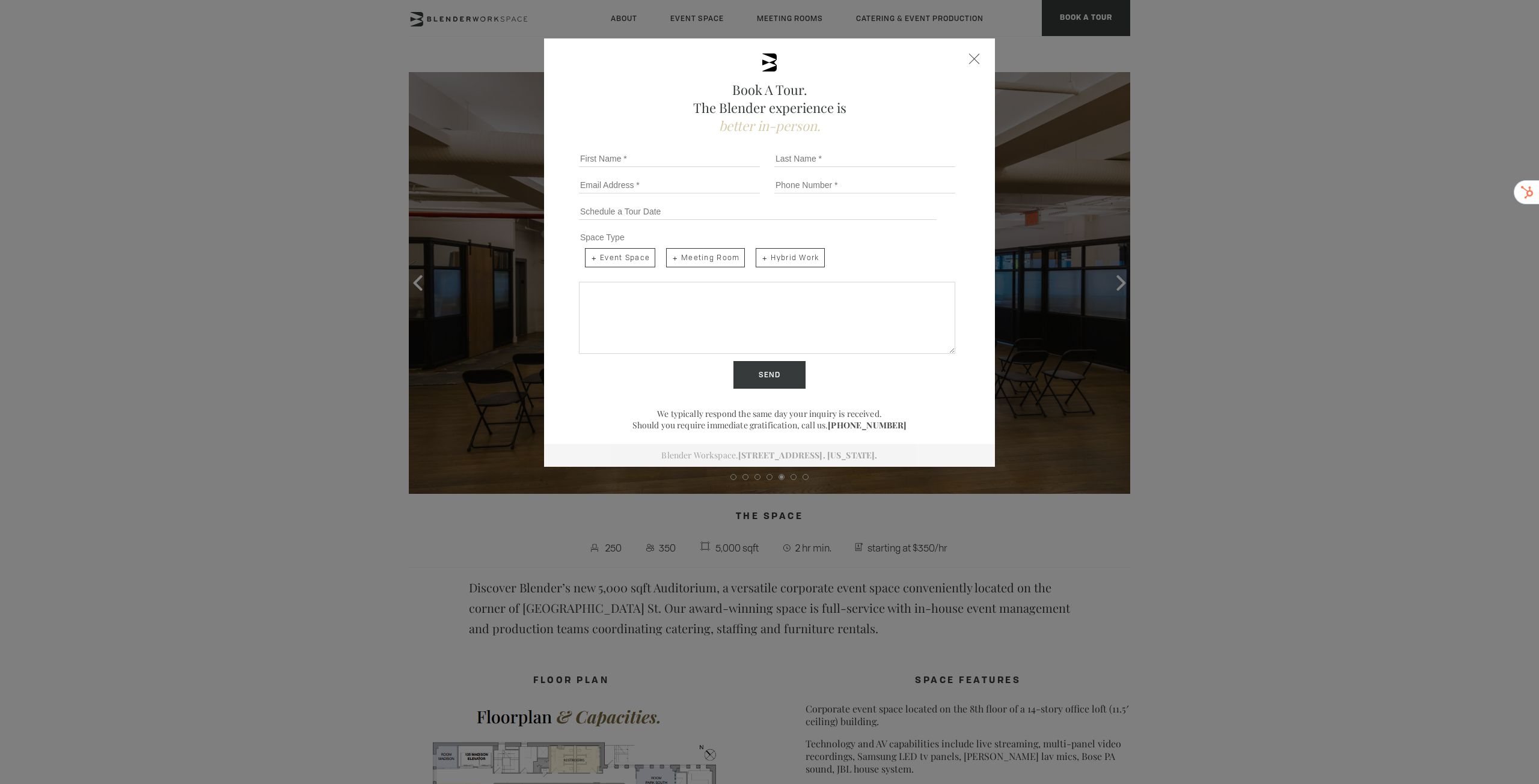
click at [604, 238] on span "Space Type" at bounding box center [602, 237] width 45 height 10
click at [614, 264] on span "Event Space" at bounding box center [619, 258] width 71 height 19
click at [588, 251] on input "Event Space" at bounding box center [584, 247] width 8 height 8
checkbox input "true"
click at [711, 259] on span "Meeting Room" at bounding box center [706, 258] width 79 height 19
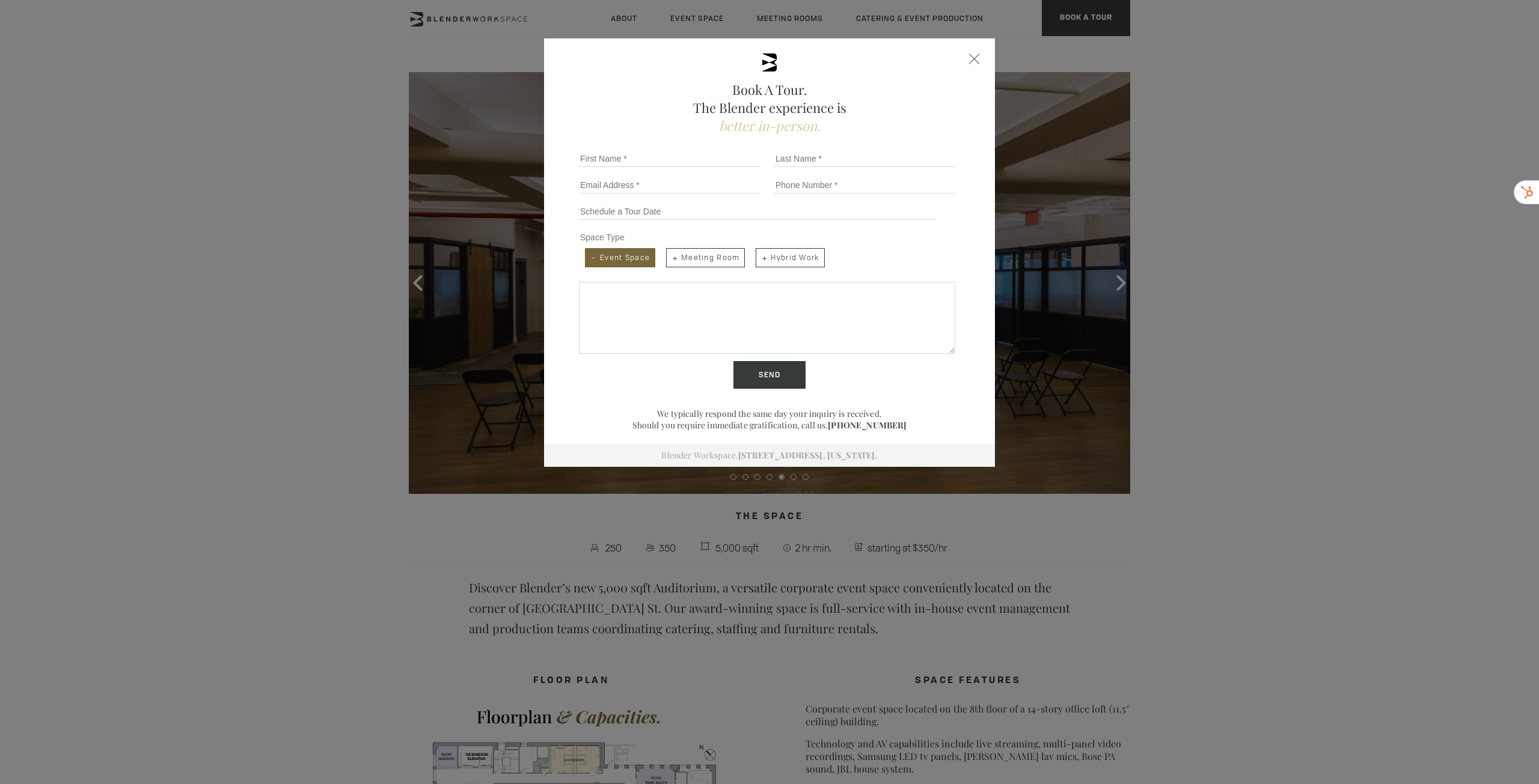
click at [669, 251] on input "Meeting Room" at bounding box center [665, 247] width 8 height 8
checkbox input "true"
click at [805, 261] on span "Hybrid Work" at bounding box center [790, 258] width 68 height 19
click at [758, 251] on input "Hybrid Work" at bounding box center [755, 247] width 8 height 8
click at [815, 259] on span "Hybrid Work" at bounding box center [790, 258] width 68 height 19
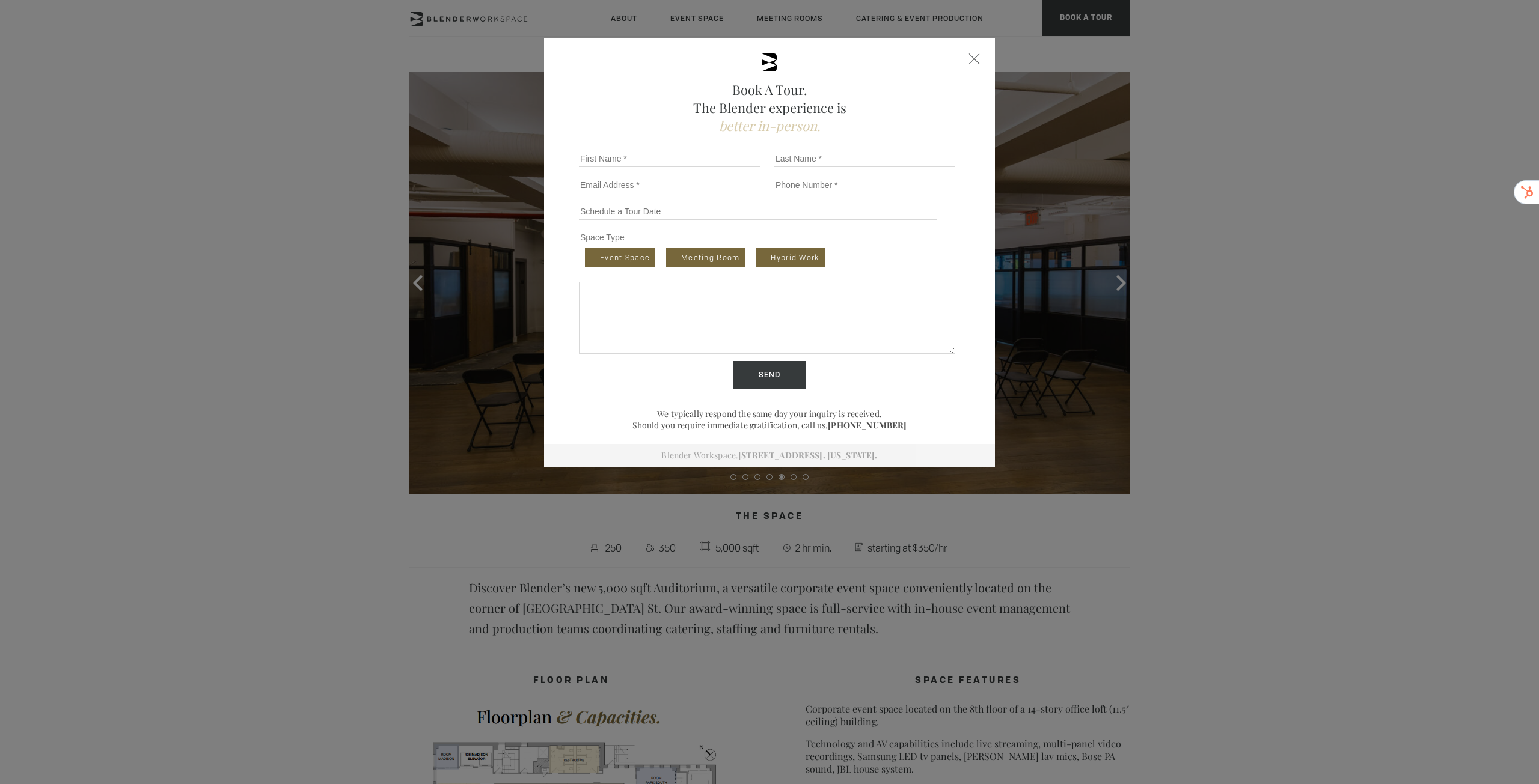
click at [758, 251] on input "Hybrid Work" at bounding box center [755, 247] width 8 height 8
checkbox input "false"
click at [720, 252] on span "Meeting Room" at bounding box center [706, 258] width 79 height 19
click at [669, 251] on input "Meeting Room" at bounding box center [665, 247] width 8 height 8
checkbox input "false"
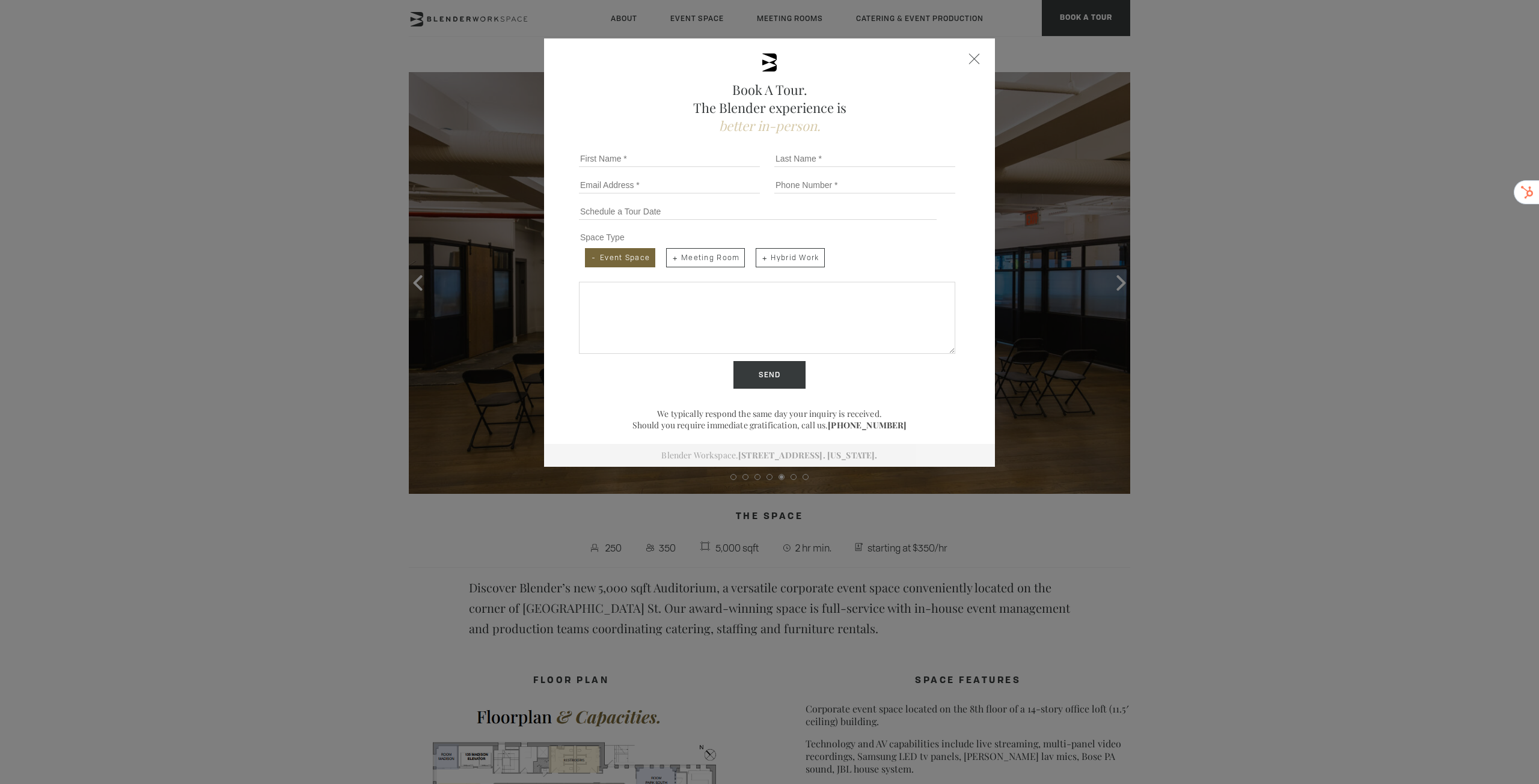
click at [629, 254] on span "Event Space" at bounding box center [619, 258] width 71 height 19
click at [588, 251] on input "Event Space" at bounding box center [584, 247] width 8 height 8
checkbox input "false"
click at [963, 52] on div "Book A Tour. The Blender experience is better in-person. Team Size 1 2 3 4 5 6 …" at bounding box center [769, 252] width 451 height 428
click at [972, 57] on div "Close form" at bounding box center [975, 59] width 11 height 11
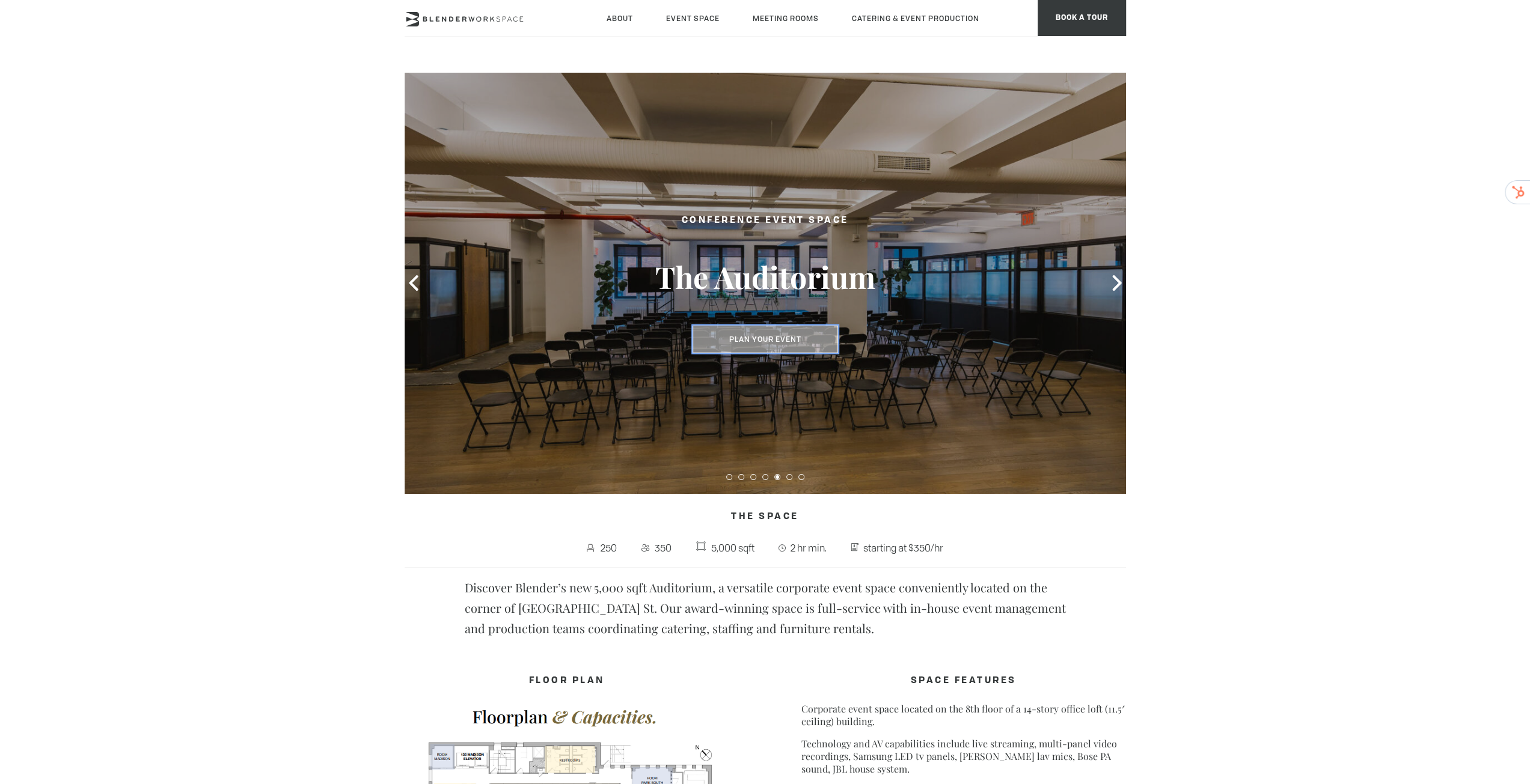
click at [798, 341] on button "Plan Your Event" at bounding box center [765, 339] width 146 height 27
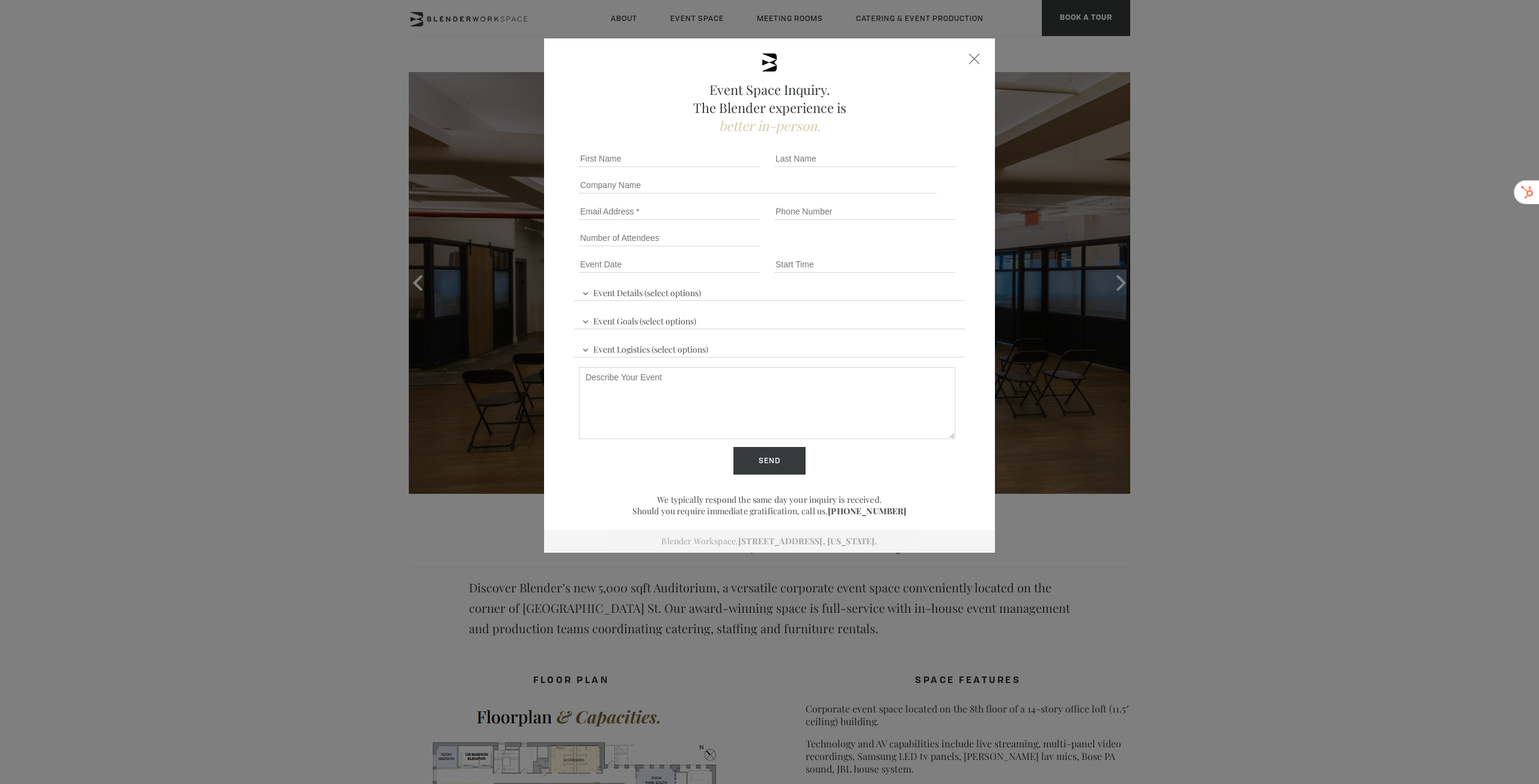
click at [630, 289] on span "Event Details (select options)" at bounding box center [641, 291] width 125 height 18
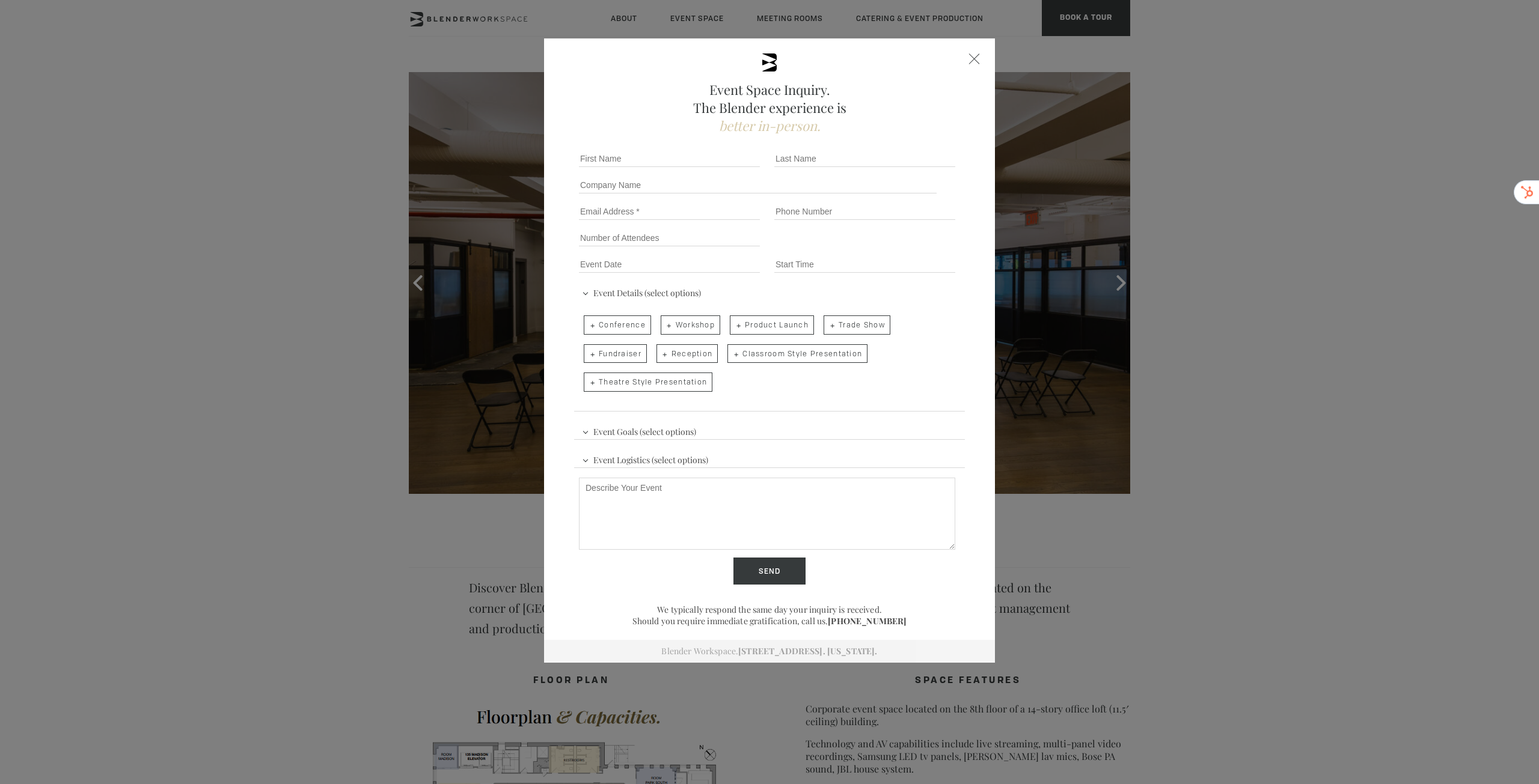
click at [654, 416] on div "Event Goals (select options) Increase Brand Awareness Generate Leads Launch a N…" at bounding box center [770, 483] width 391 height 134
click at [654, 425] on ul "Increase Brand Awareness Generate Leads Launch a New Product Celebrate a Milest…" at bounding box center [767, 382] width 377 height 86
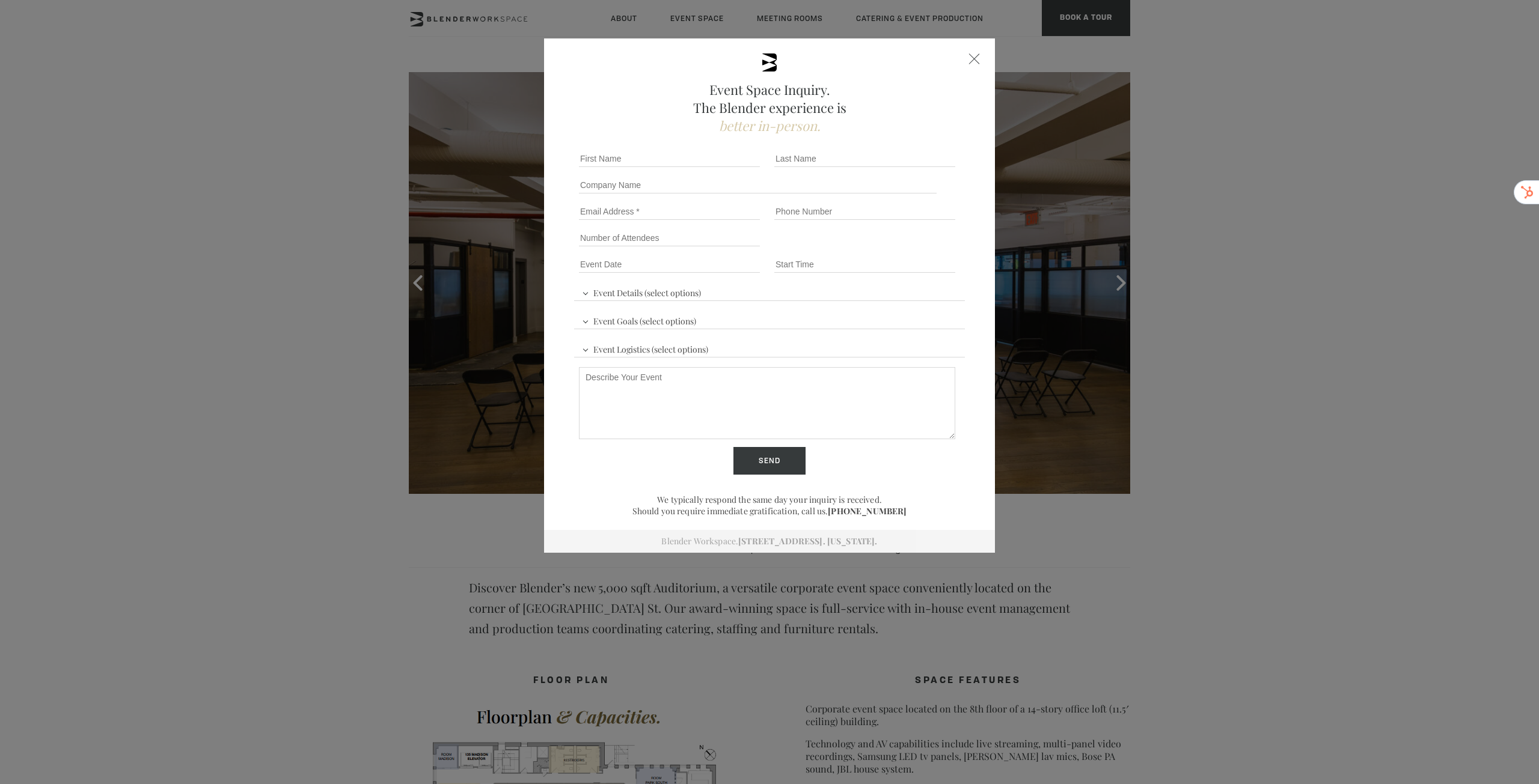
click at [654, 350] on span "Event Logistics (select options)" at bounding box center [645, 347] width 132 height 18
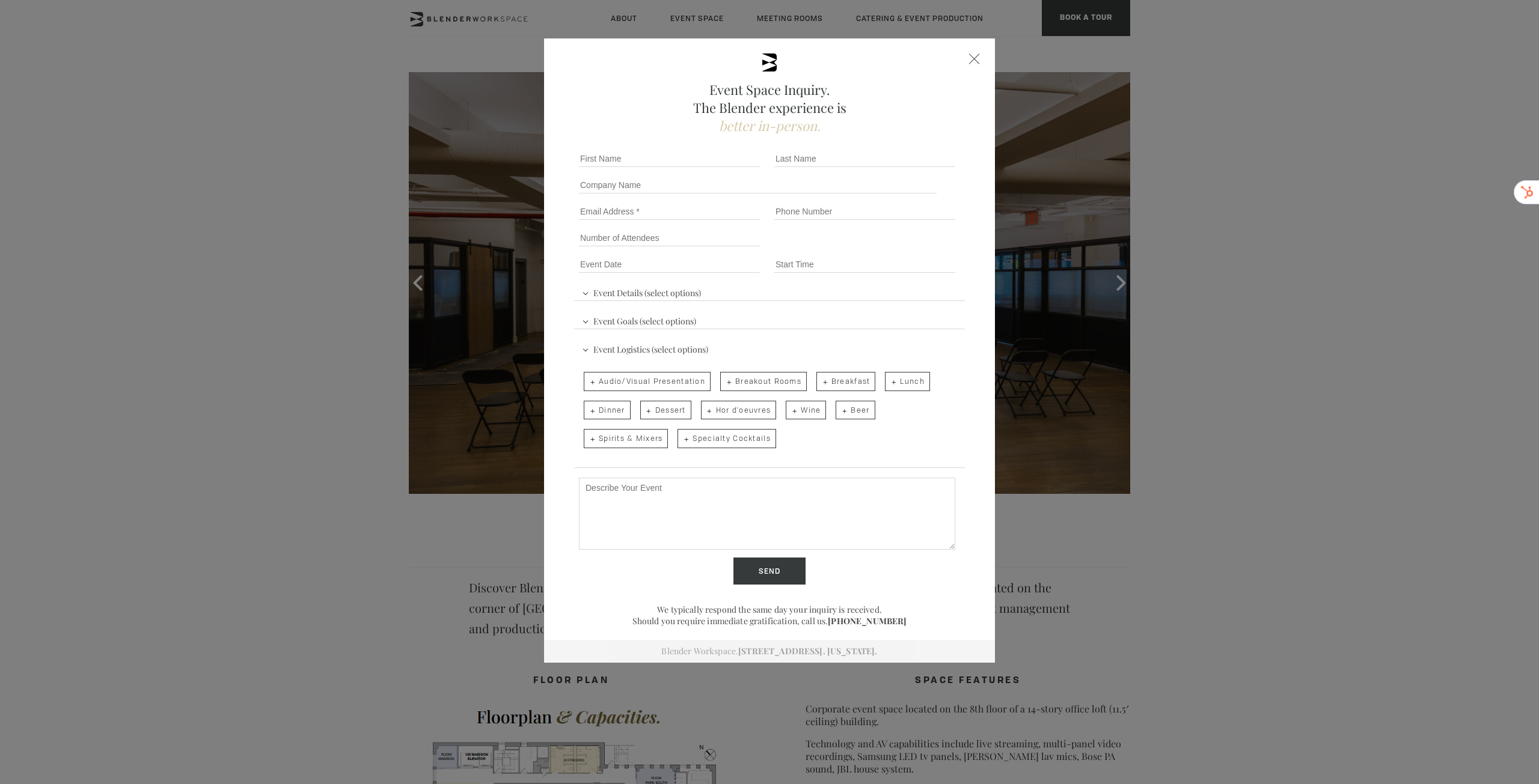
click at [655, 321] on span "Event Goals (select options)" at bounding box center [639, 319] width 120 height 18
click at [673, 295] on span "Event Details (select options)" at bounding box center [641, 291] width 125 height 18
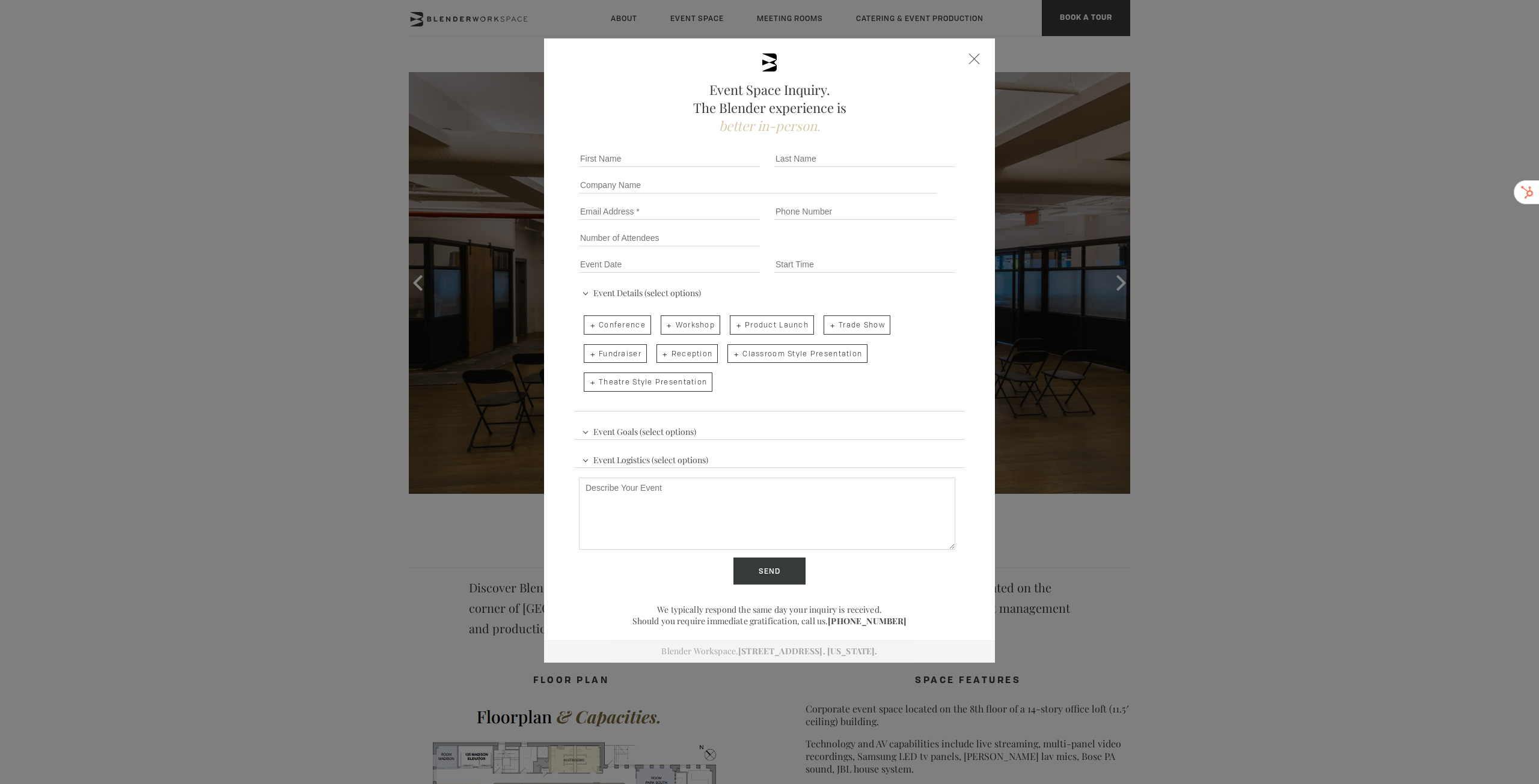
click at [668, 426] on span "Event Goals (select options)" at bounding box center [639, 430] width 120 height 18
click at [678, 454] on span "Event Logistics (select options)" at bounding box center [645, 458] width 132 height 18
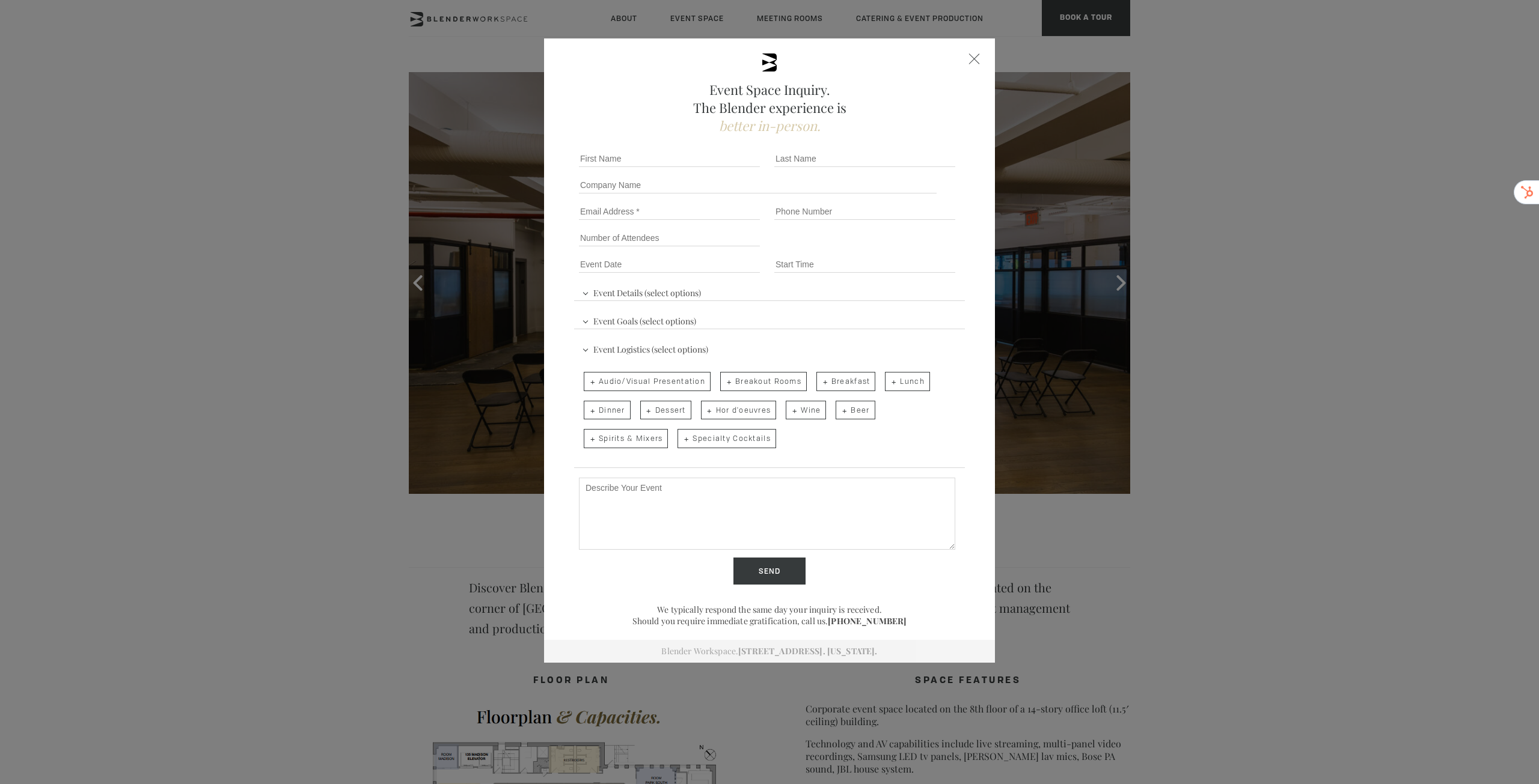
click at [969, 62] on span at bounding box center [975, 59] width 11 height 11
